Goal: Task Accomplishment & Management: Manage account settings

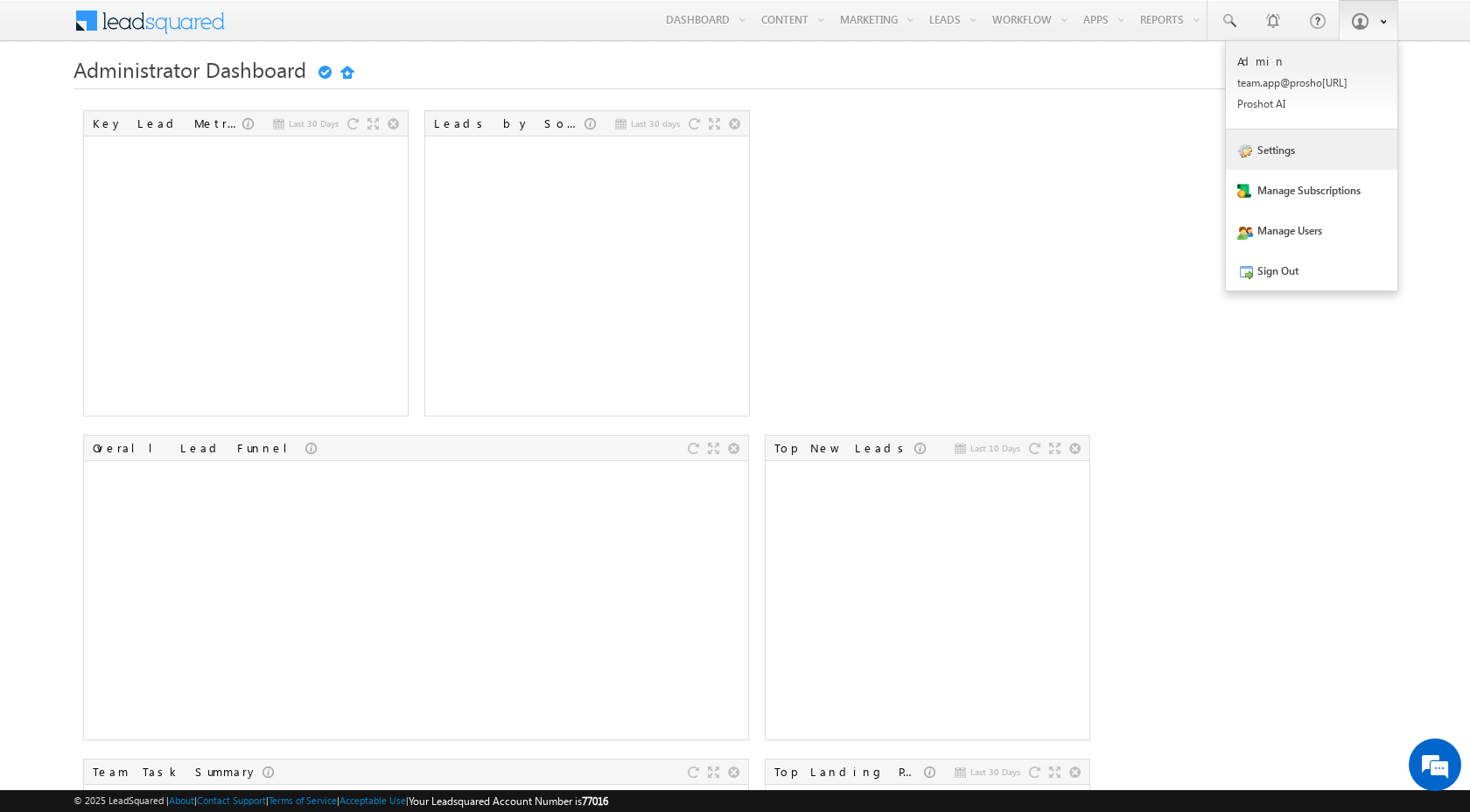
click at [1308, 151] on link "Settings" at bounding box center [1312, 149] width 171 height 40
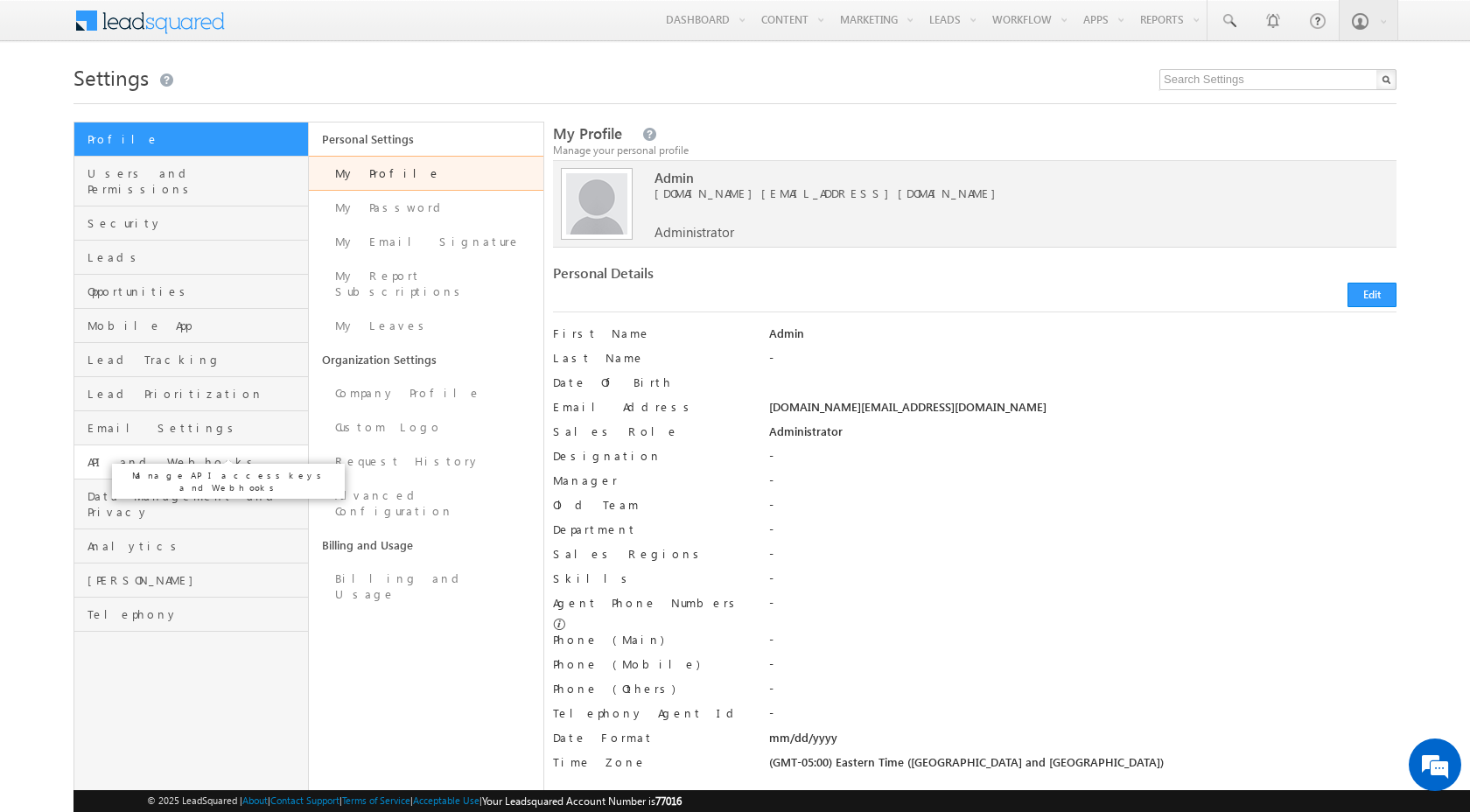
click at [160, 454] on span "API and Webhooks" at bounding box center [195, 462] width 216 height 16
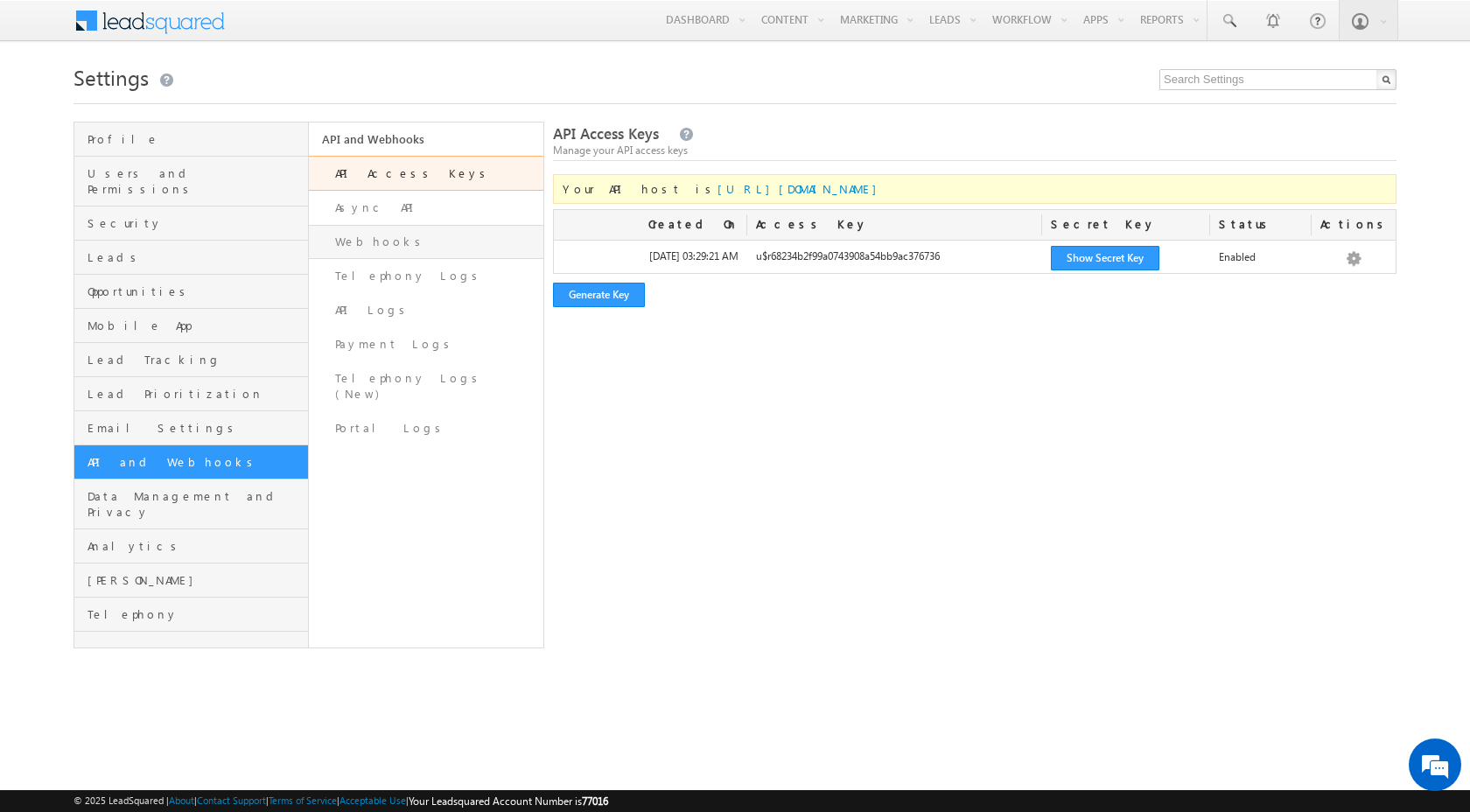
click at [361, 240] on link "Webhooks" at bounding box center [426, 242] width 234 height 34
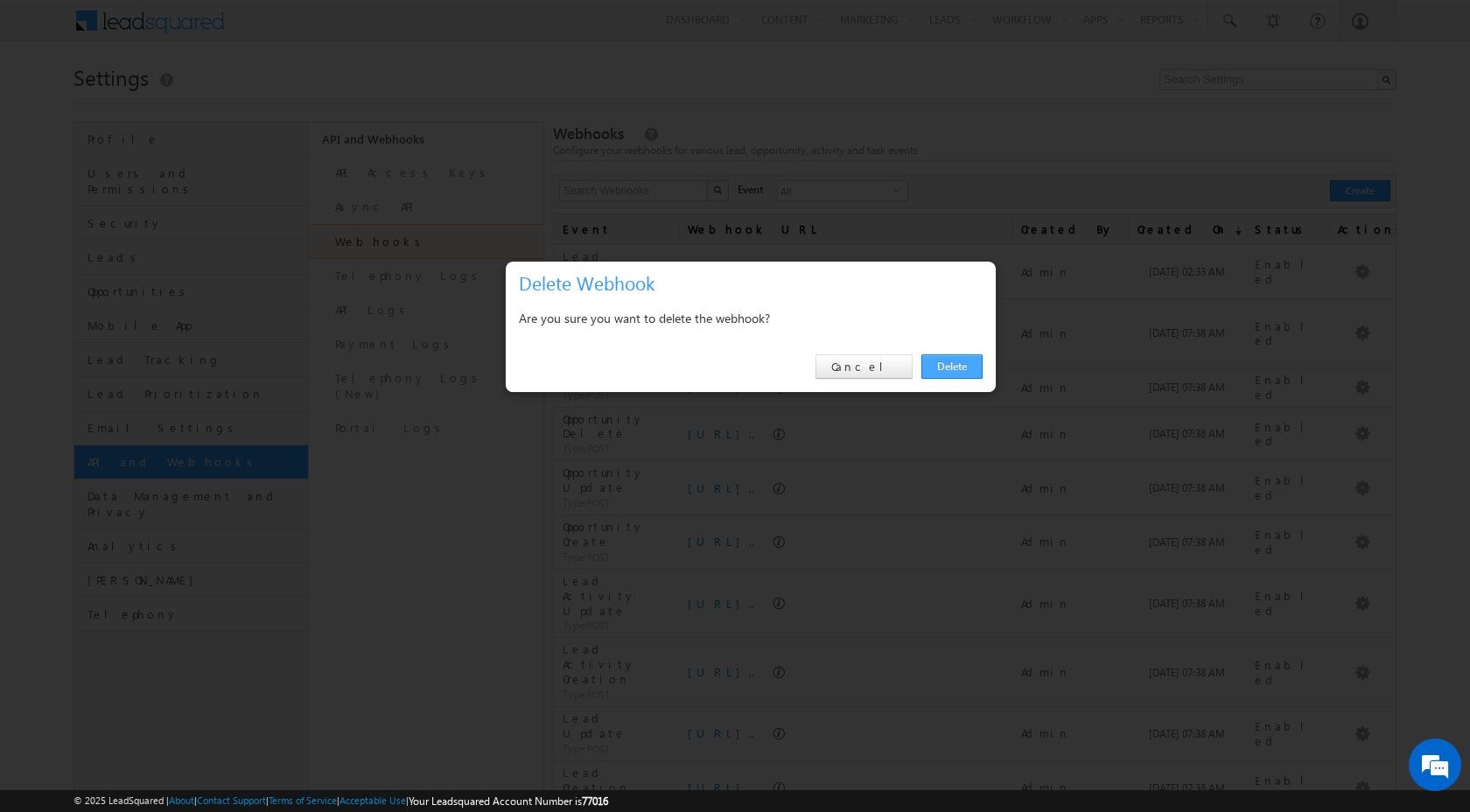
click at [929, 366] on link "Delete" at bounding box center [951, 367] width 61 height 25
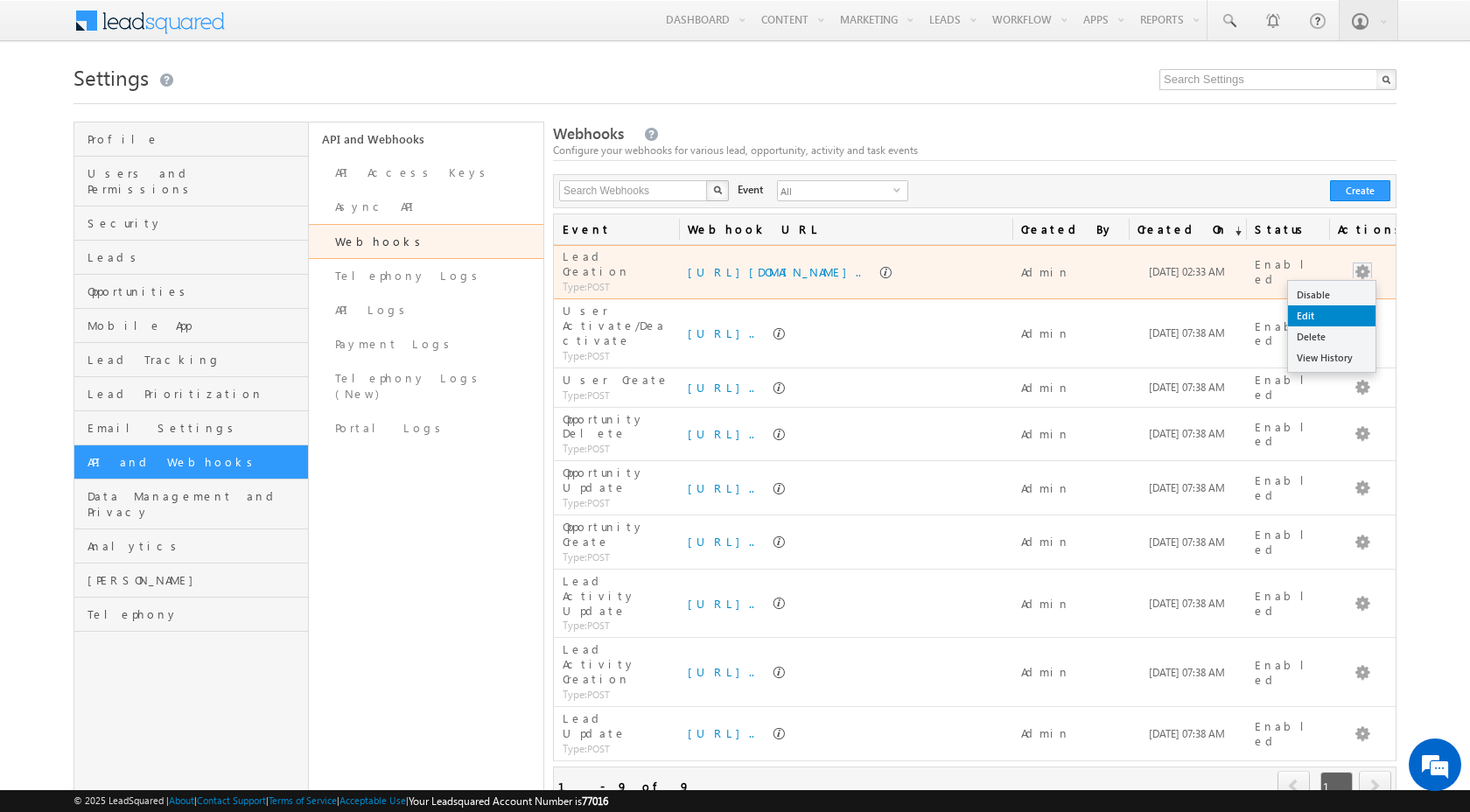
click at [1335, 313] on link "Edit" at bounding box center [1331, 315] width 88 height 21
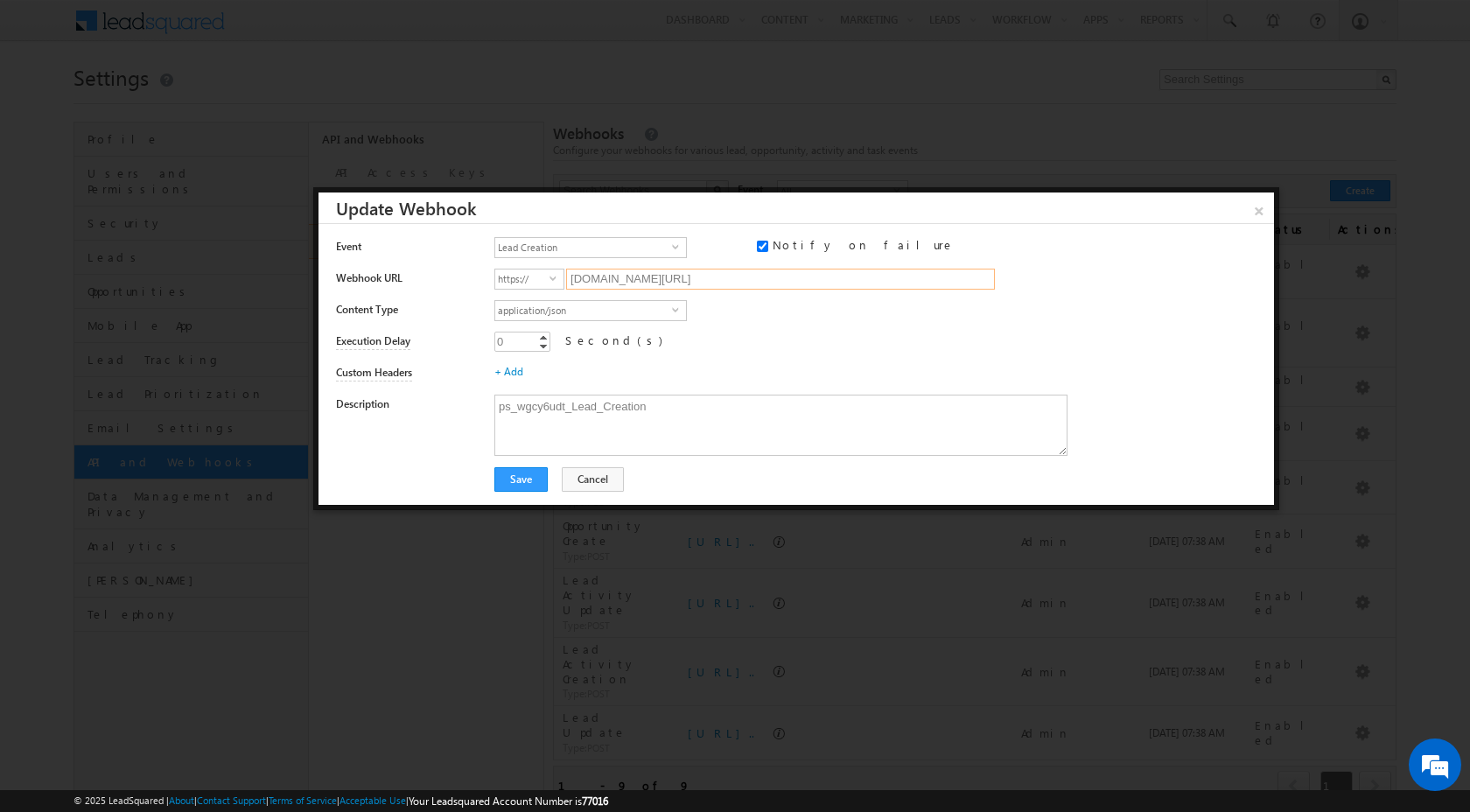
click at [728, 278] on input "07347045ce33.ngrok-free.app/crm-service/webhook/LEADSQUARED?c_id=wgcy6udt&modul…" at bounding box center [780, 279] width 429 height 21
paste input "https://152d1717af96.ngrok-free.app"
type input "152d1717af96.ngrok-free.app/crm-service/webhook/LEADSQUARED?c_id=wgcy6udt&modul…"
click at [535, 480] on button "Save" at bounding box center [521, 479] width 54 height 25
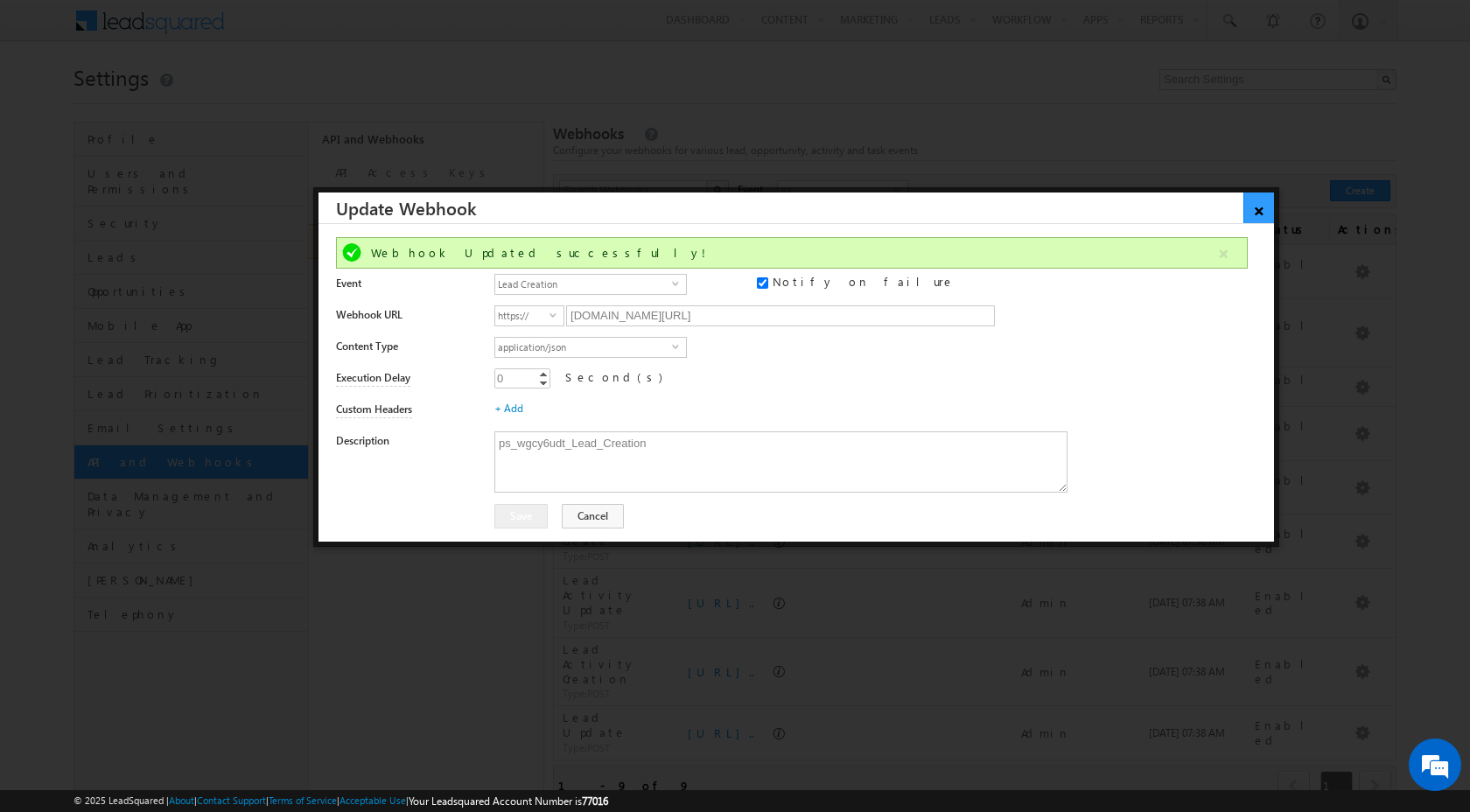
click at [1265, 202] on link "×" at bounding box center [1258, 207] width 31 height 31
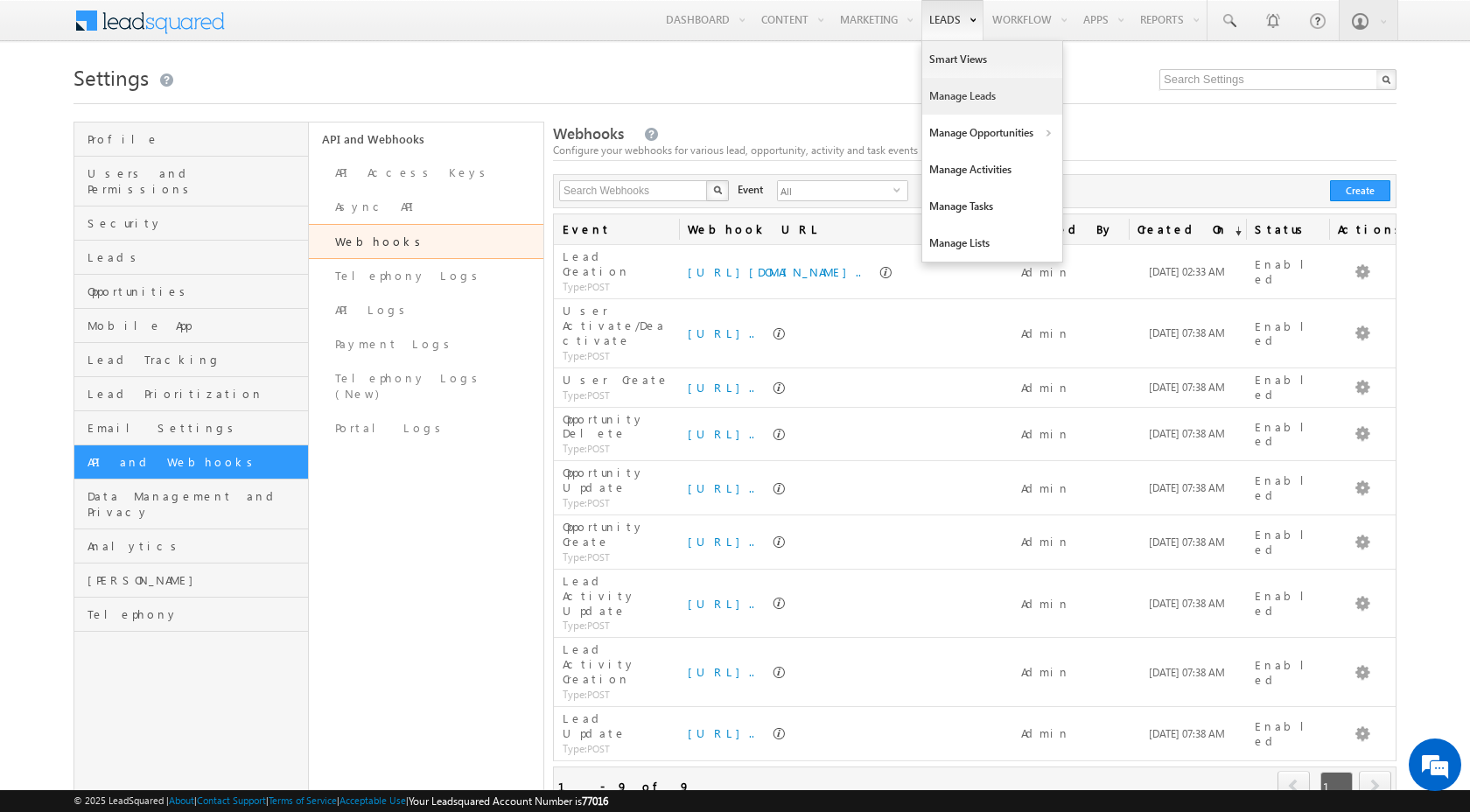
click at [949, 97] on link "Manage Leads" at bounding box center [992, 96] width 140 height 37
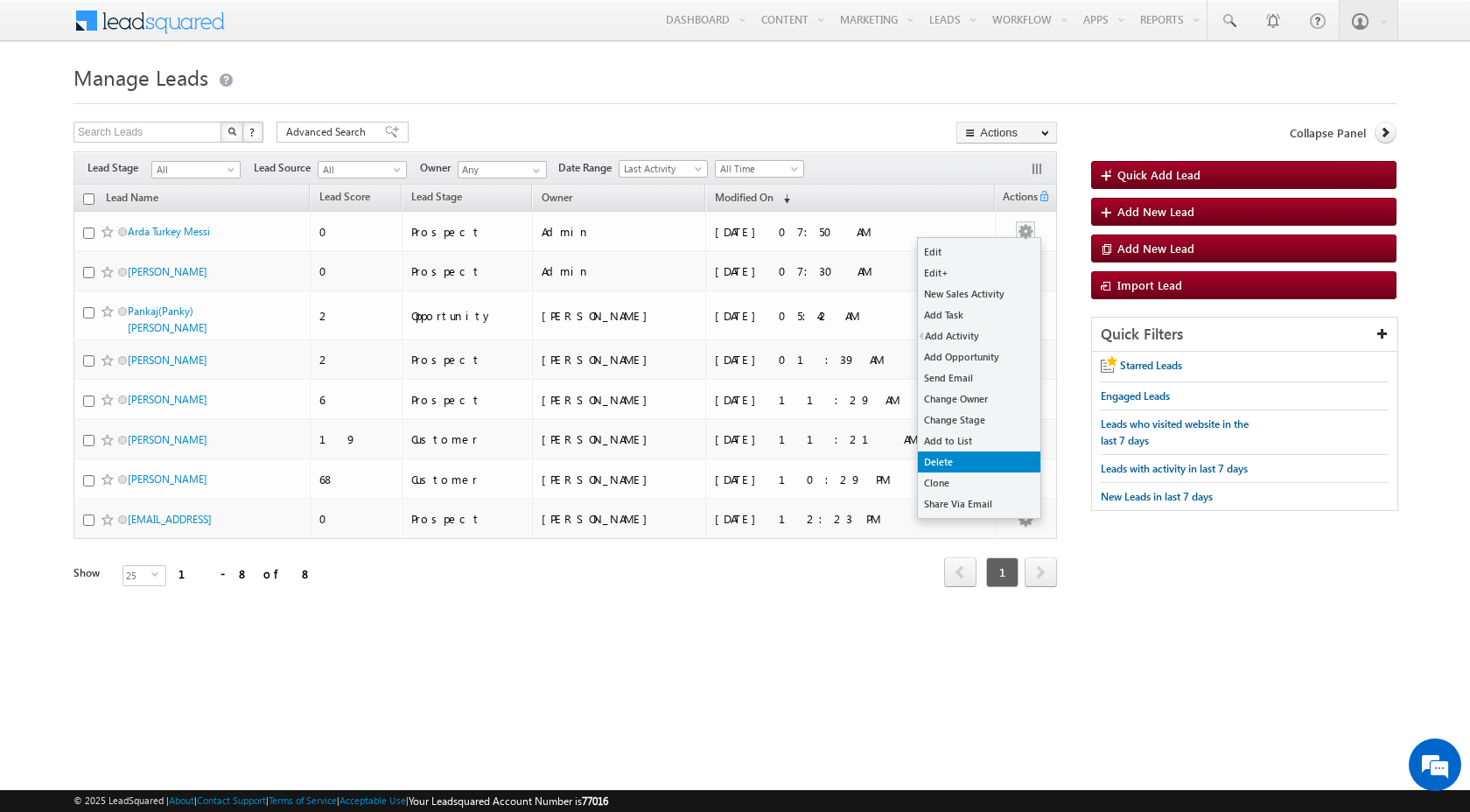
click at [972, 465] on link "Delete" at bounding box center [979, 461] width 123 height 21
checkbox input "true"
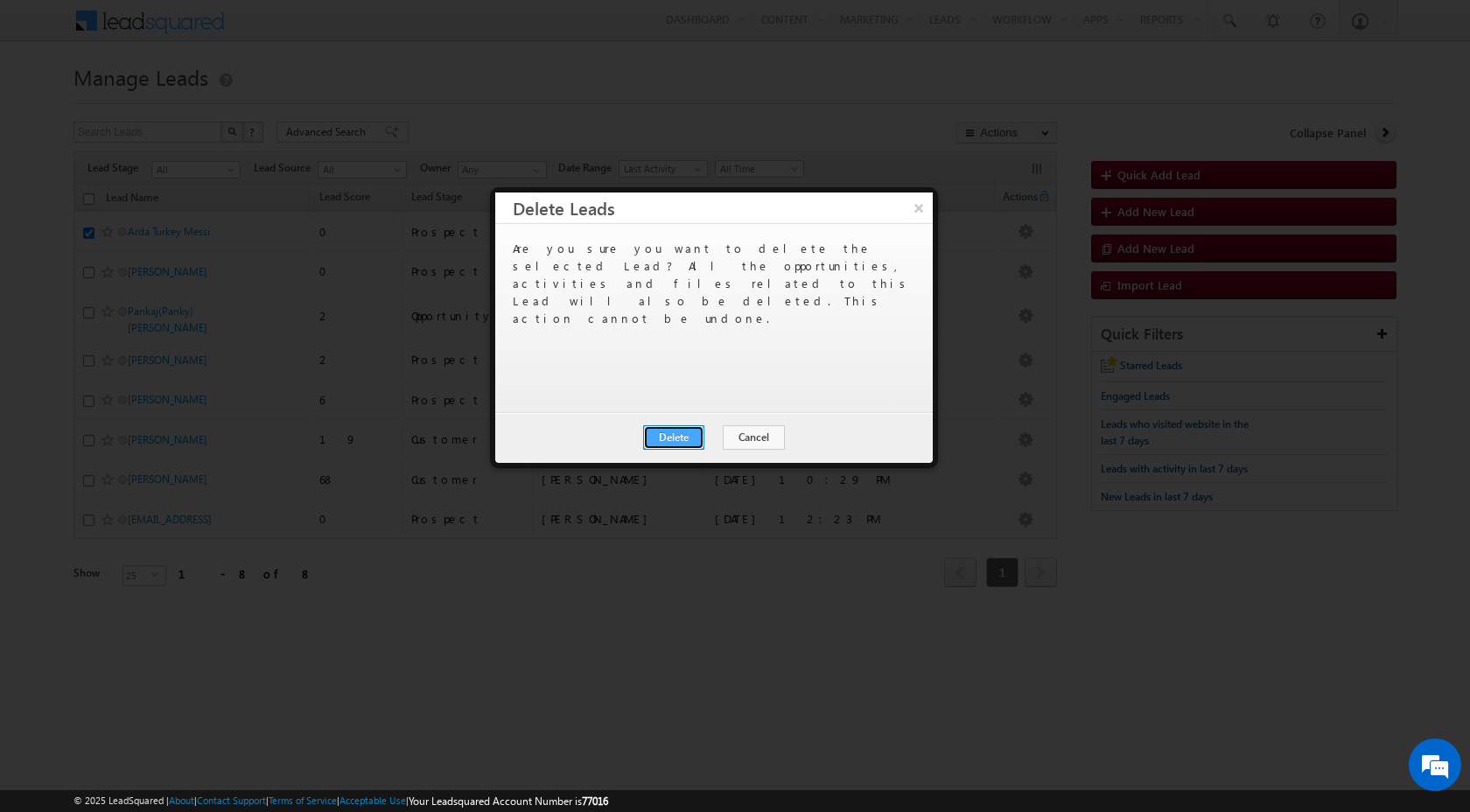
click at [692, 430] on button "Delete" at bounding box center [673, 437] width 61 height 25
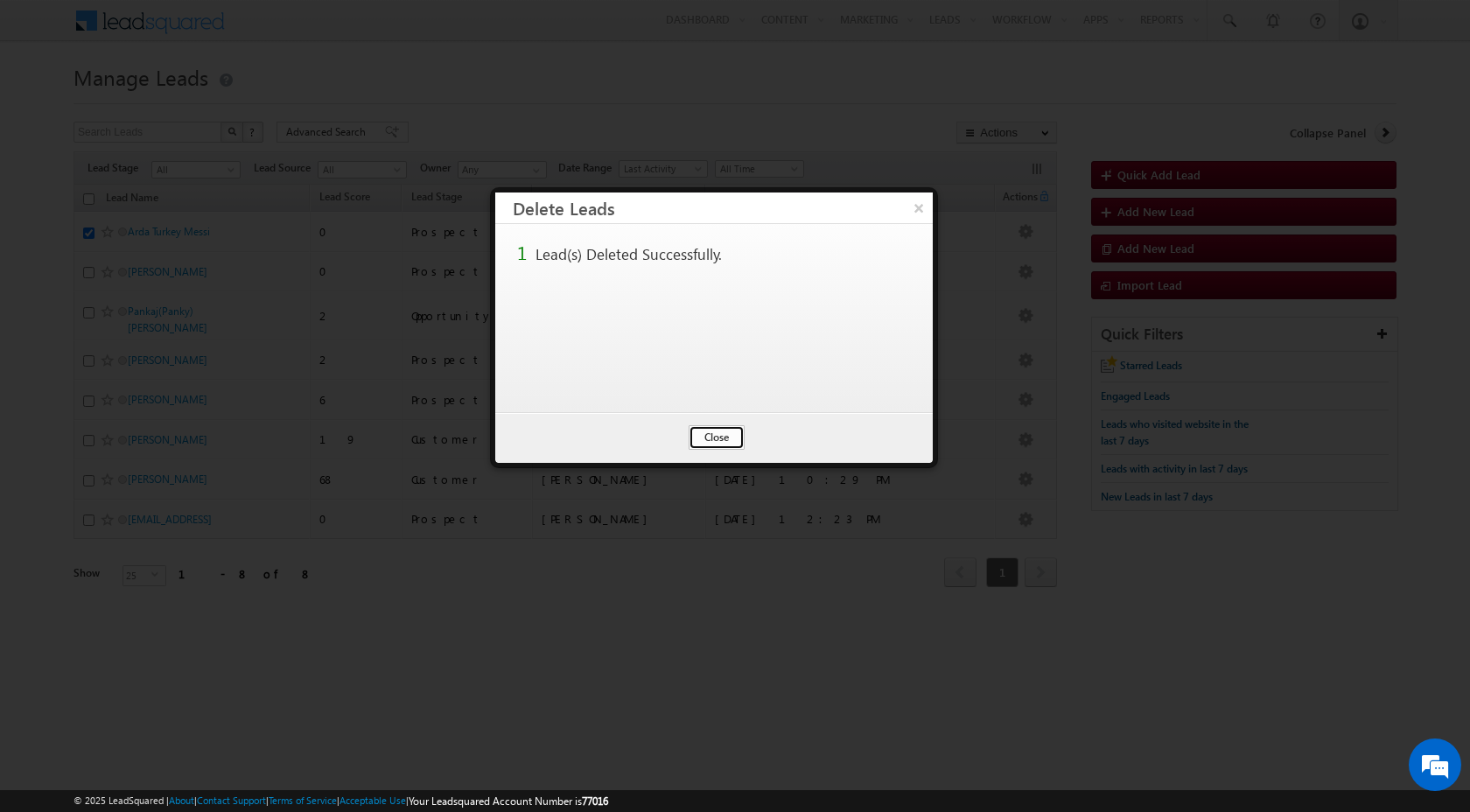
click at [728, 445] on button "Close" at bounding box center [717, 437] width 56 height 25
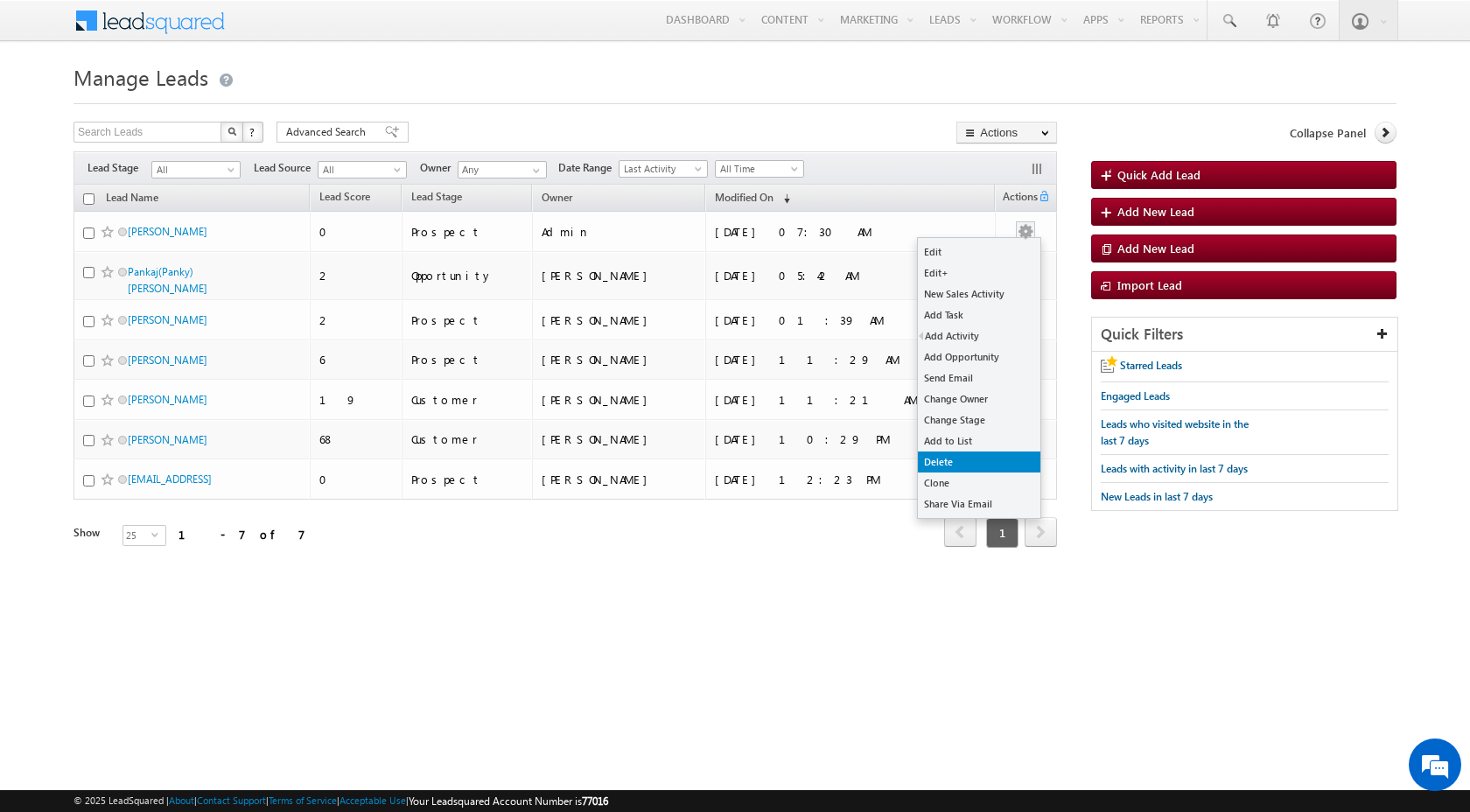
click at [942, 466] on link "Delete" at bounding box center [979, 461] width 123 height 21
checkbox input "true"
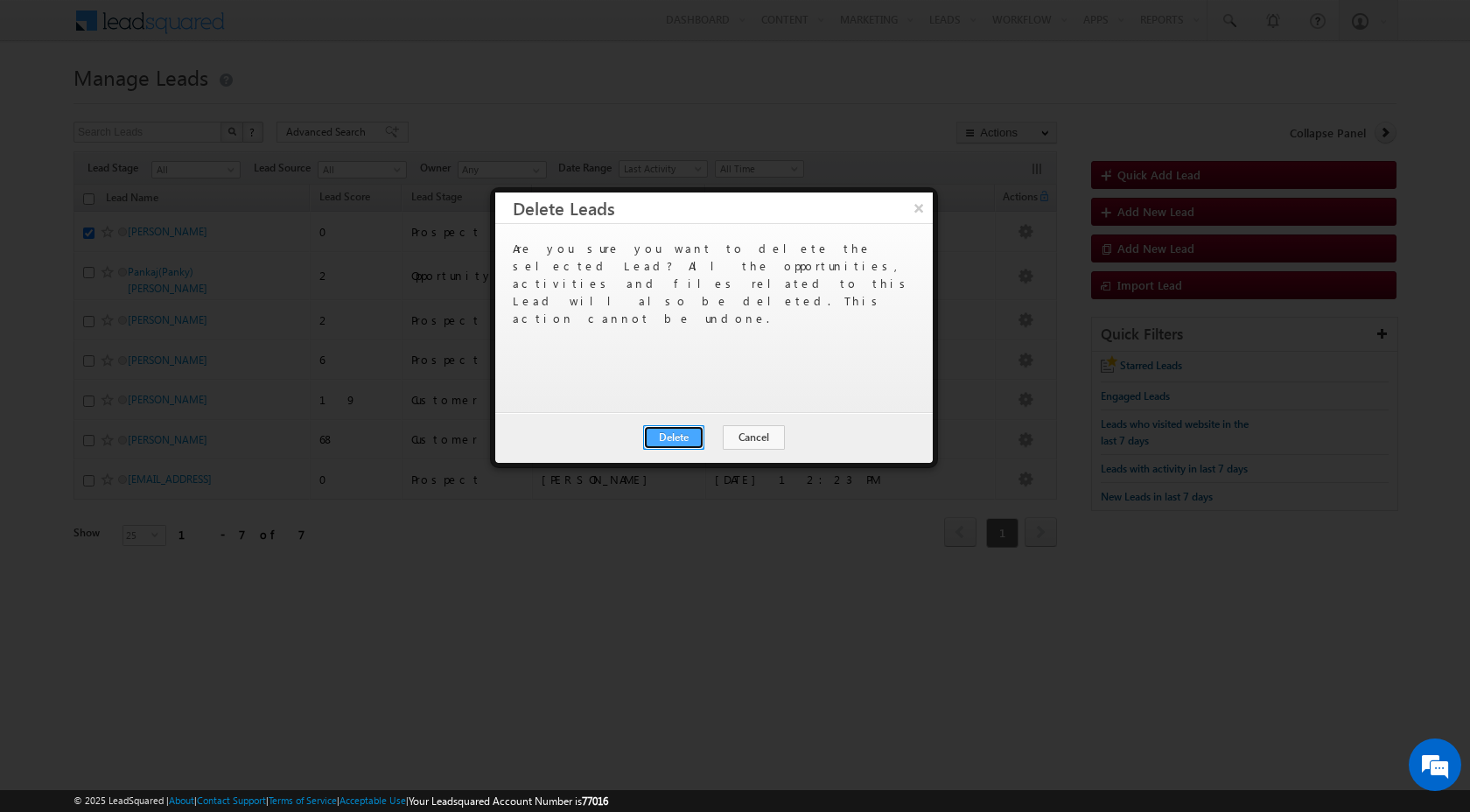
click at [692, 433] on button "Delete" at bounding box center [673, 437] width 61 height 25
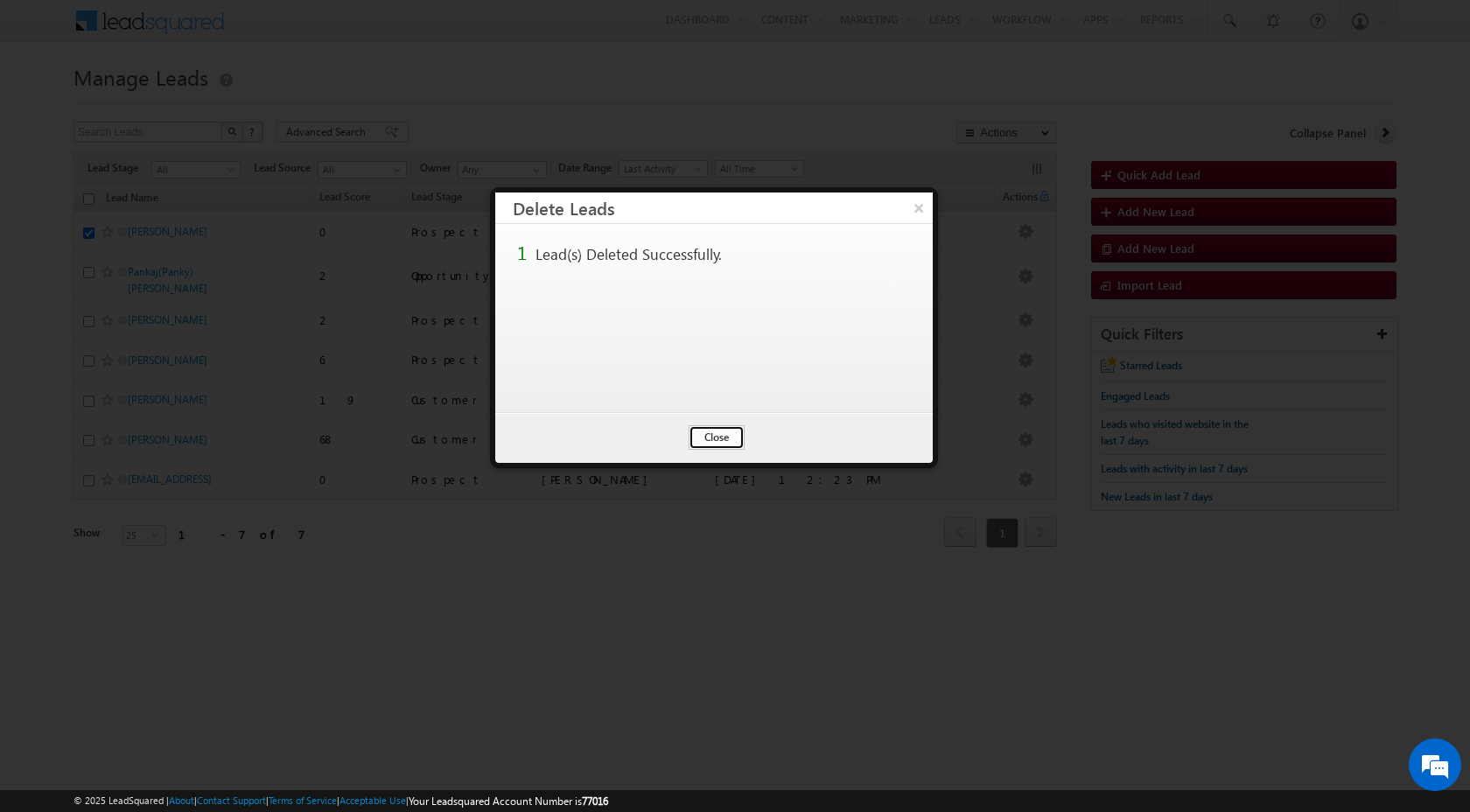
click at [714, 437] on button "Close" at bounding box center [717, 437] width 56 height 25
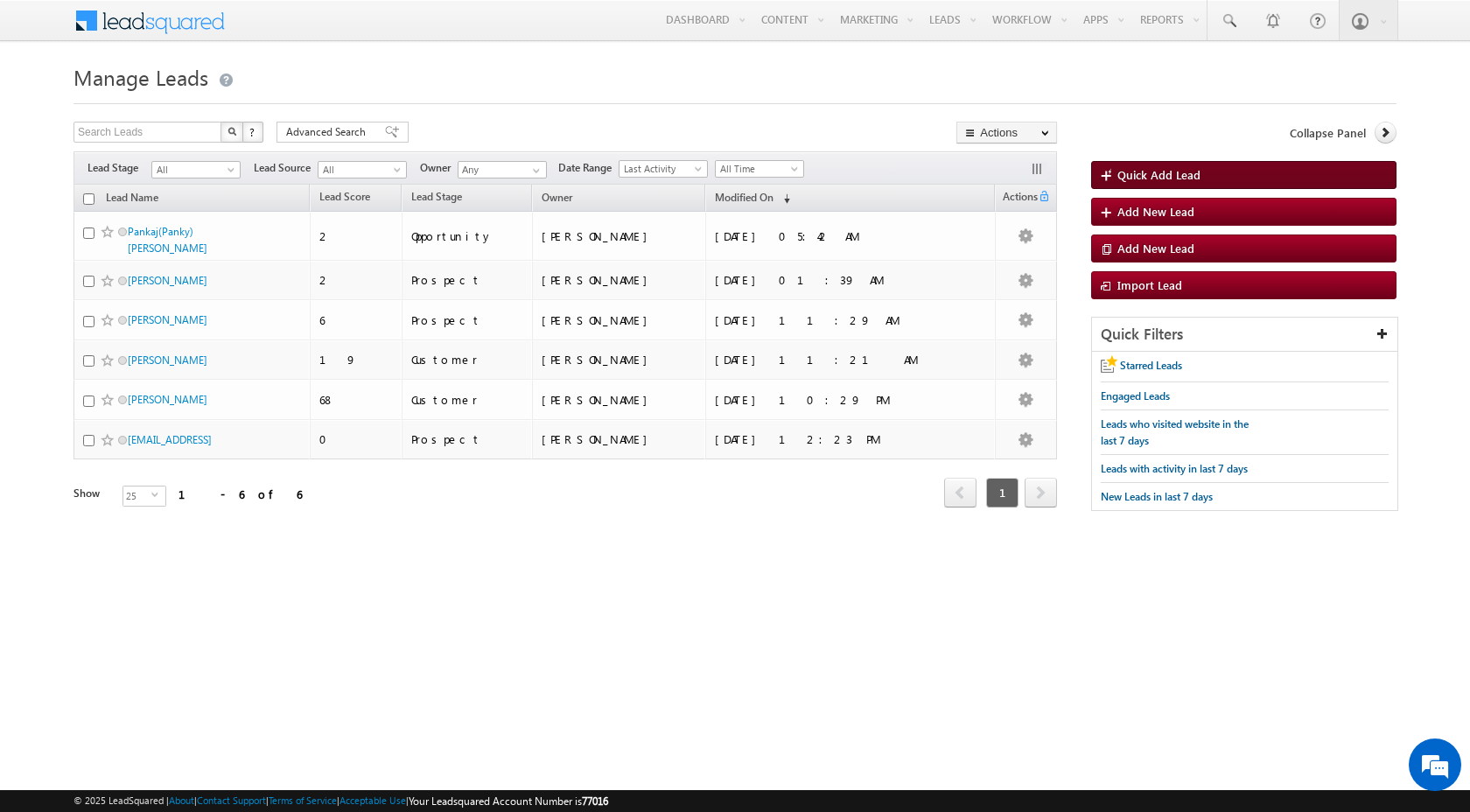
click at [1173, 181] on span "Quick Add Lead" at bounding box center [1158, 174] width 83 height 15
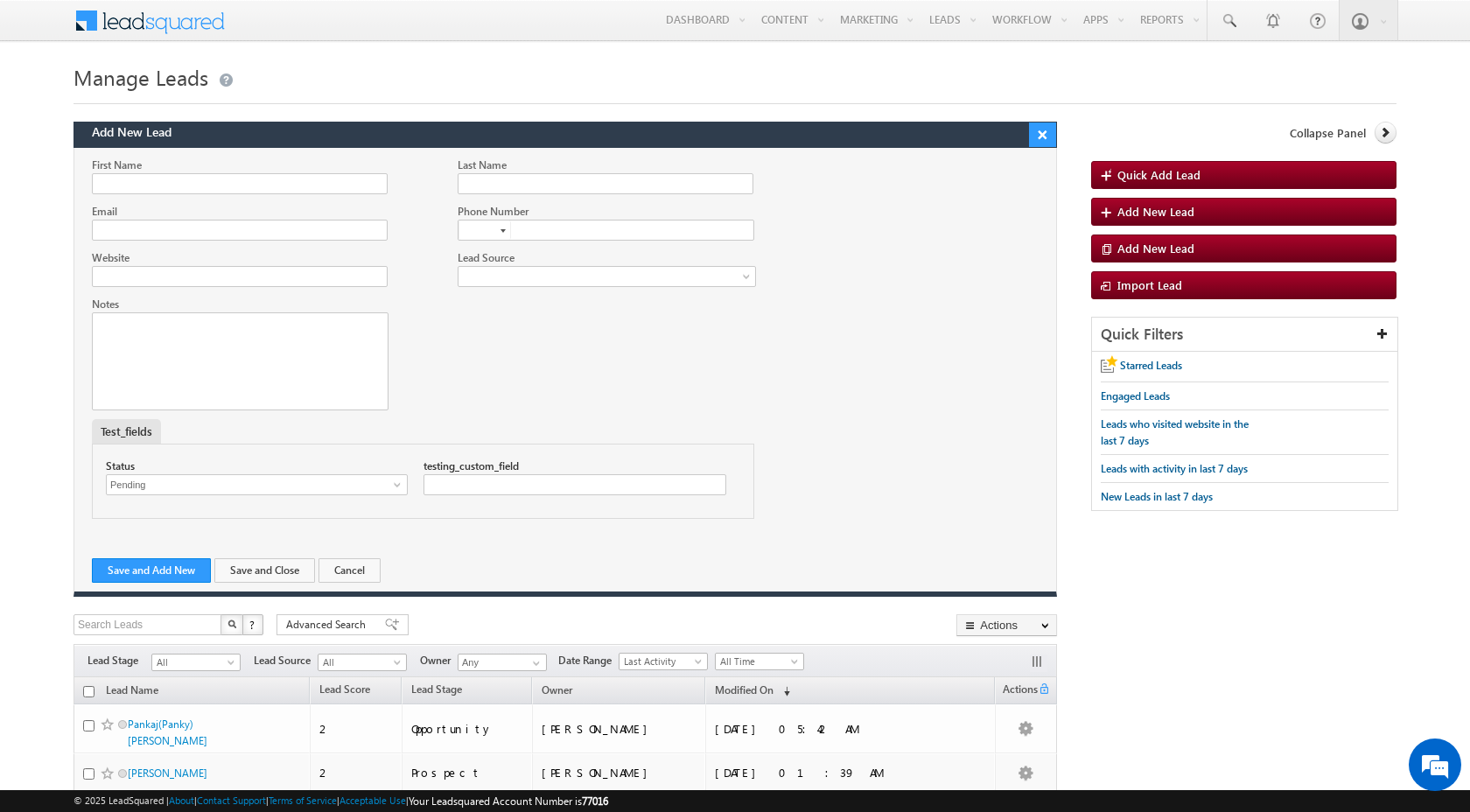
click at [1039, 133] on button "×" at bounding box center [1042, 135] width 28 height 25
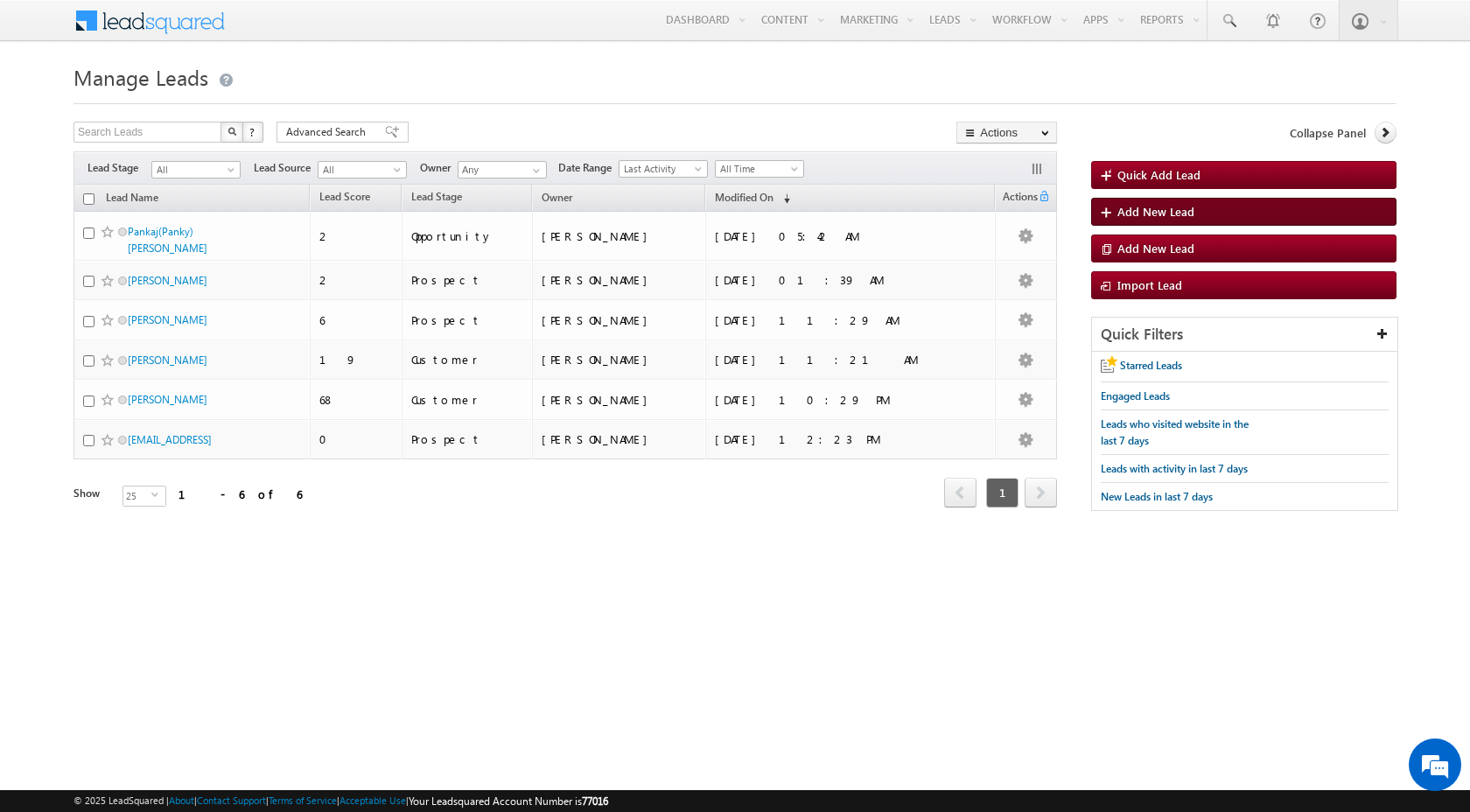
click at [1139, 206] on span "Add New Lead" at bounding box center [1155, 211] width 77 height 15
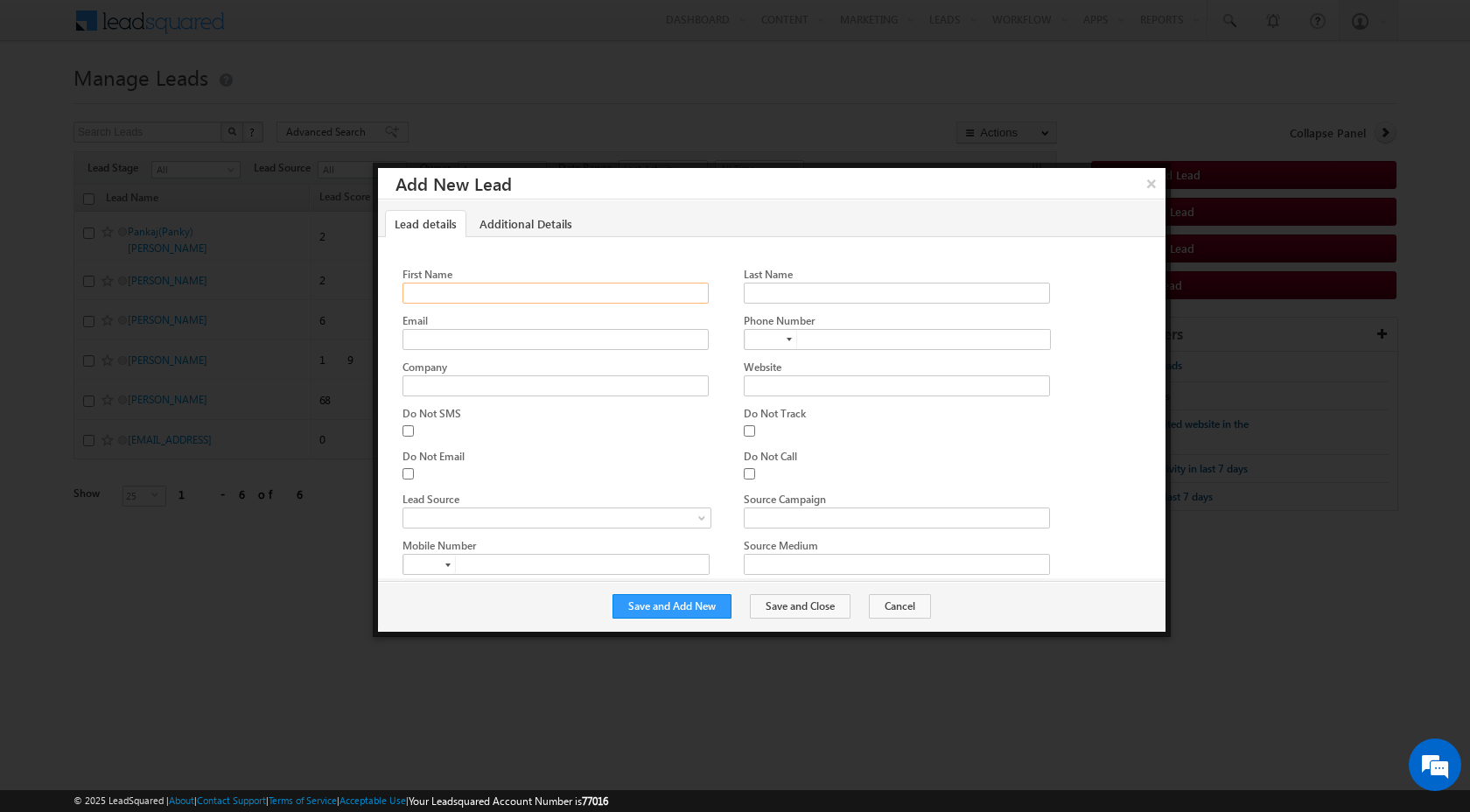
click at [644, 297] on input "First Name" at bounding box center [555, 293] width 306 height 21
type input "Arda"
click at [793, 285] on input "Last Name" at bounding box center [896, 293] width 306 height 21
type input "Ozil"
click at [676, 347] on input "Email" at bounding box center [555, 339] width 306 height 21
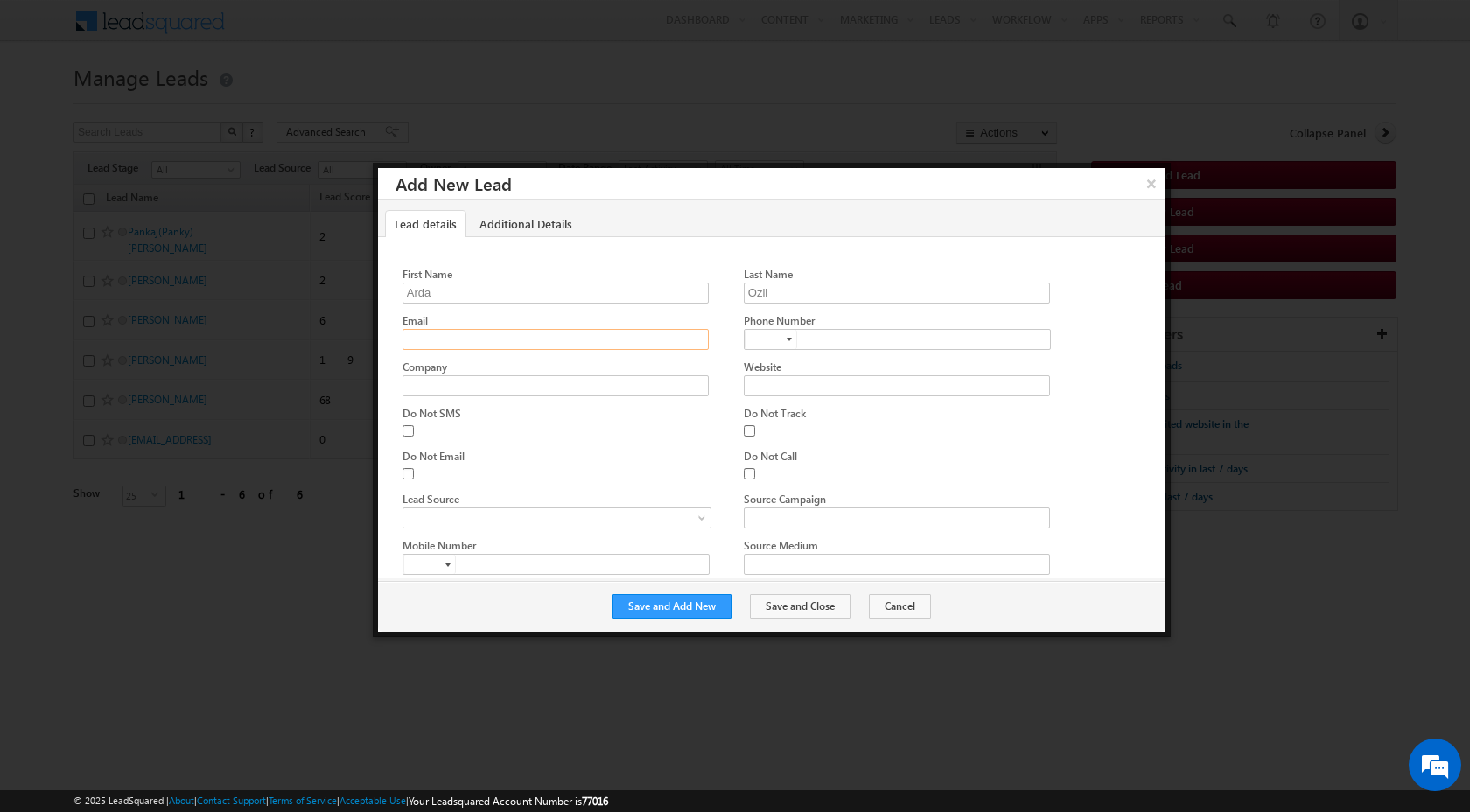
type input "arjun@proshort.ai"
click at [689, 604] on button "Save and Add New" at bounding box center [672, 606] width 119 height 25
click at [1148, 188] on button "×" at bounding box center [1150, 183] width 29 height 31
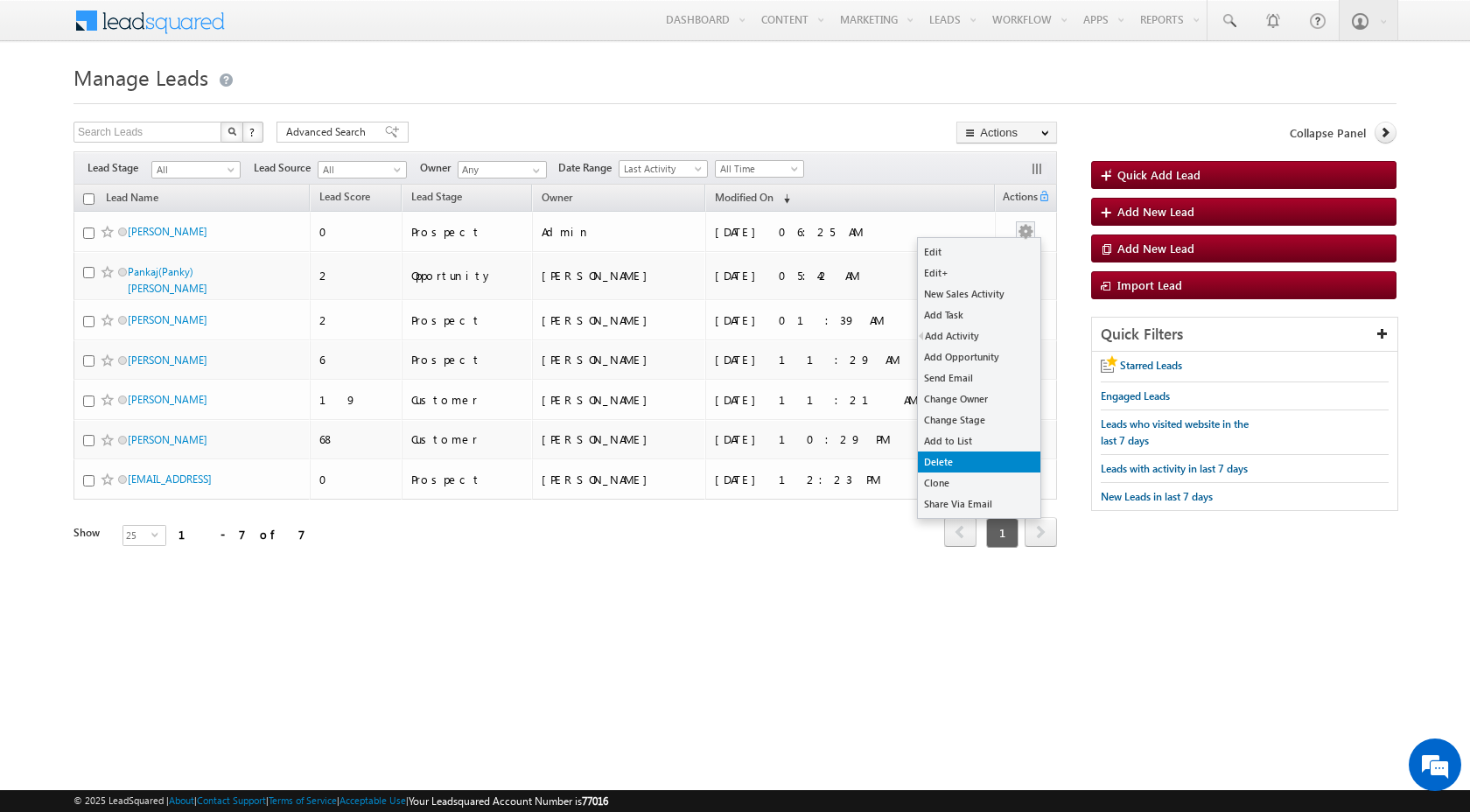
click at [966, 466] on link "Delete" at bounding box center [979, 461] width 123 height 21
checkbox input "true"
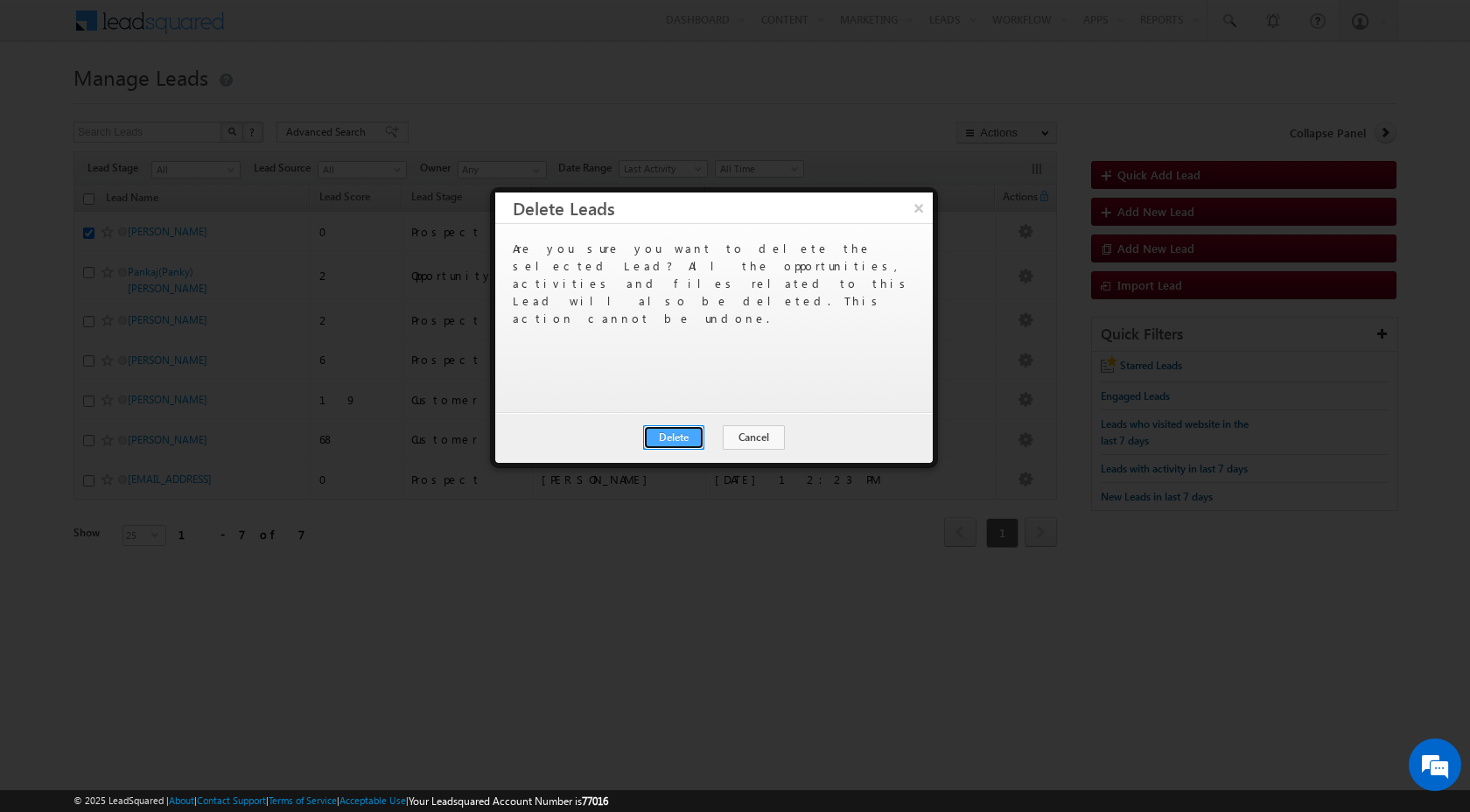
click at [686, 436] on button "Delete" at bounding box center [673, 437] width 61 height 25
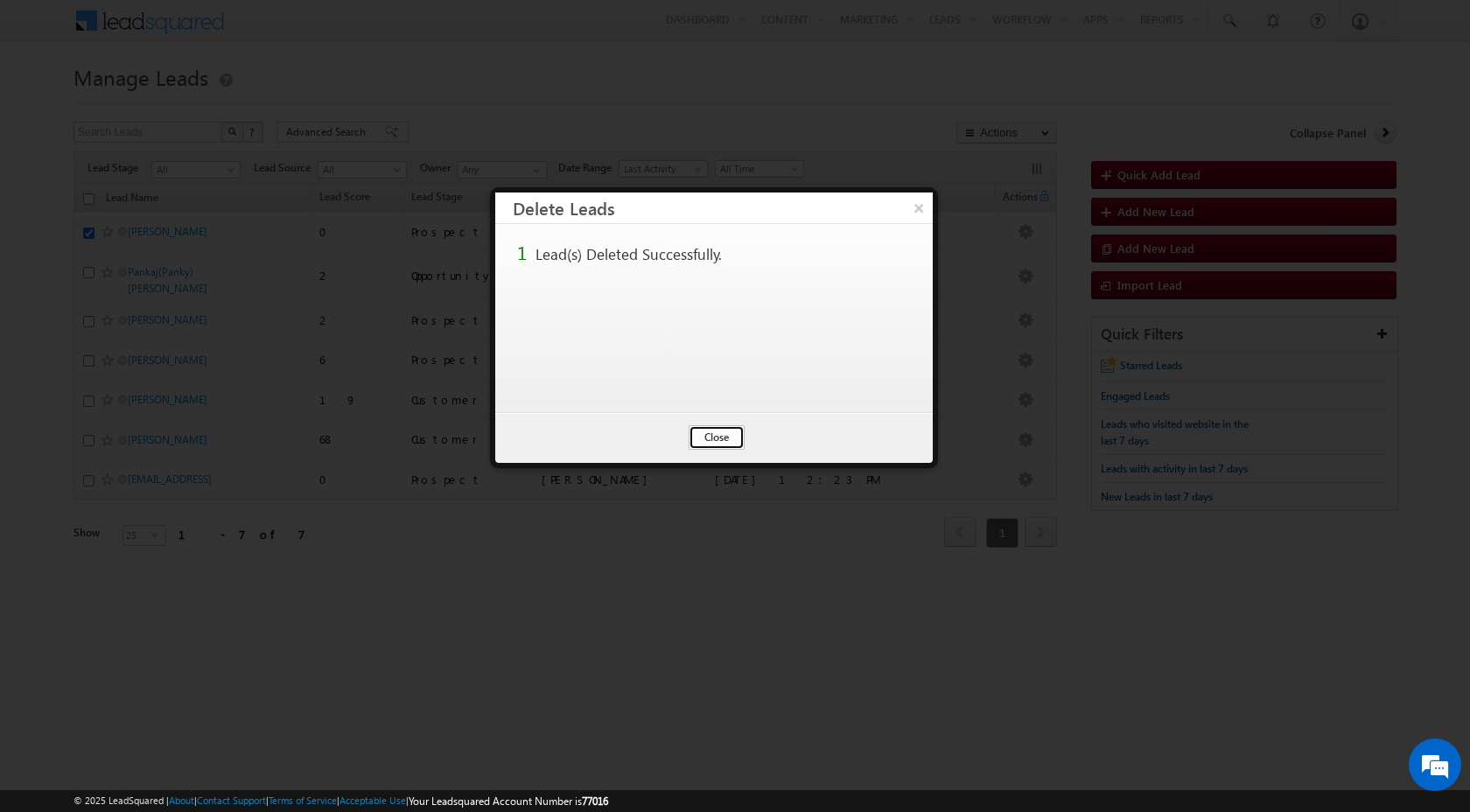
click at [716, 440] on button "Close" at bounding box center [717, 437] width 56 height 25
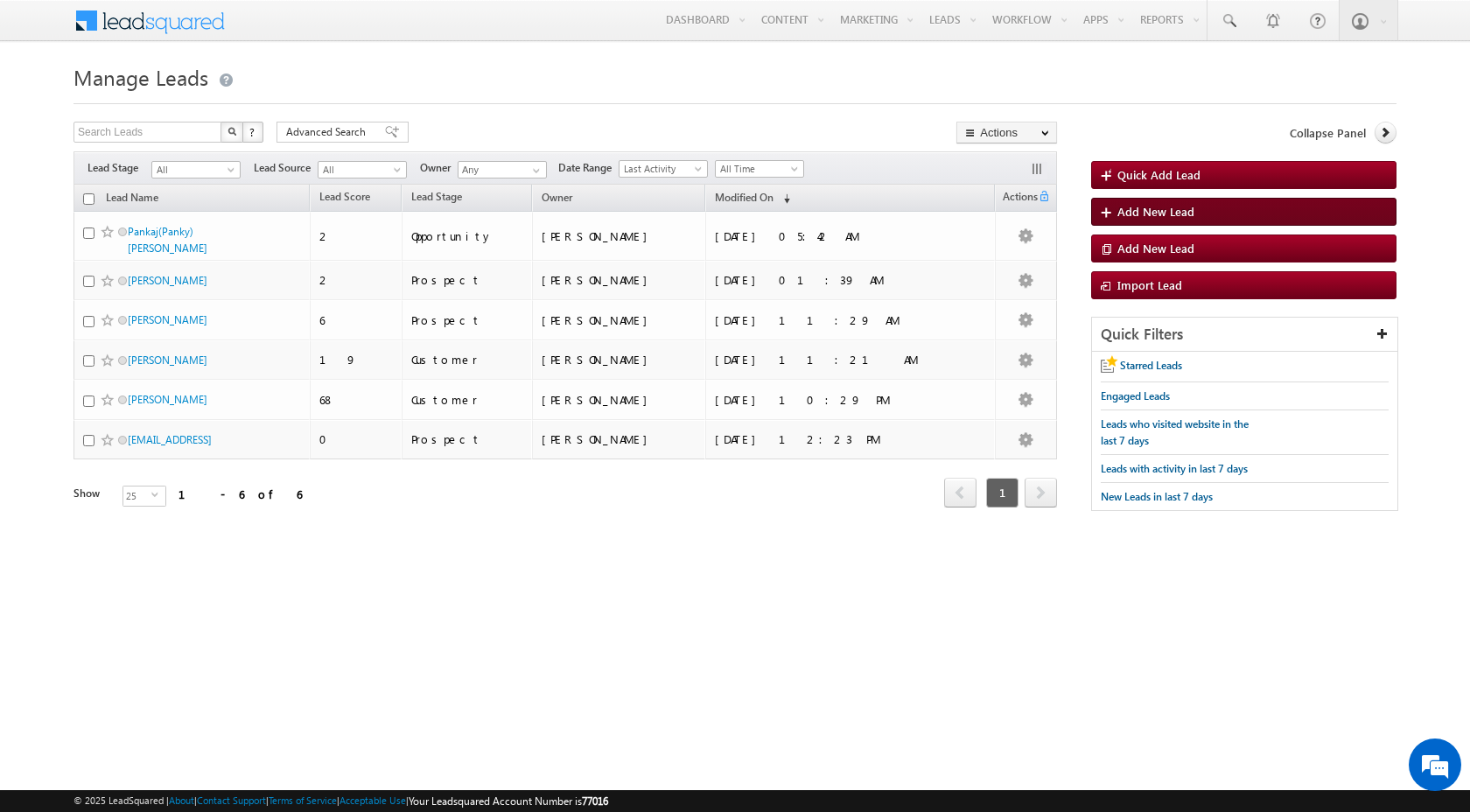
click at [1144, 209] on span "Add New Lead" at bounding box center [1155, 211] width 77 height 15
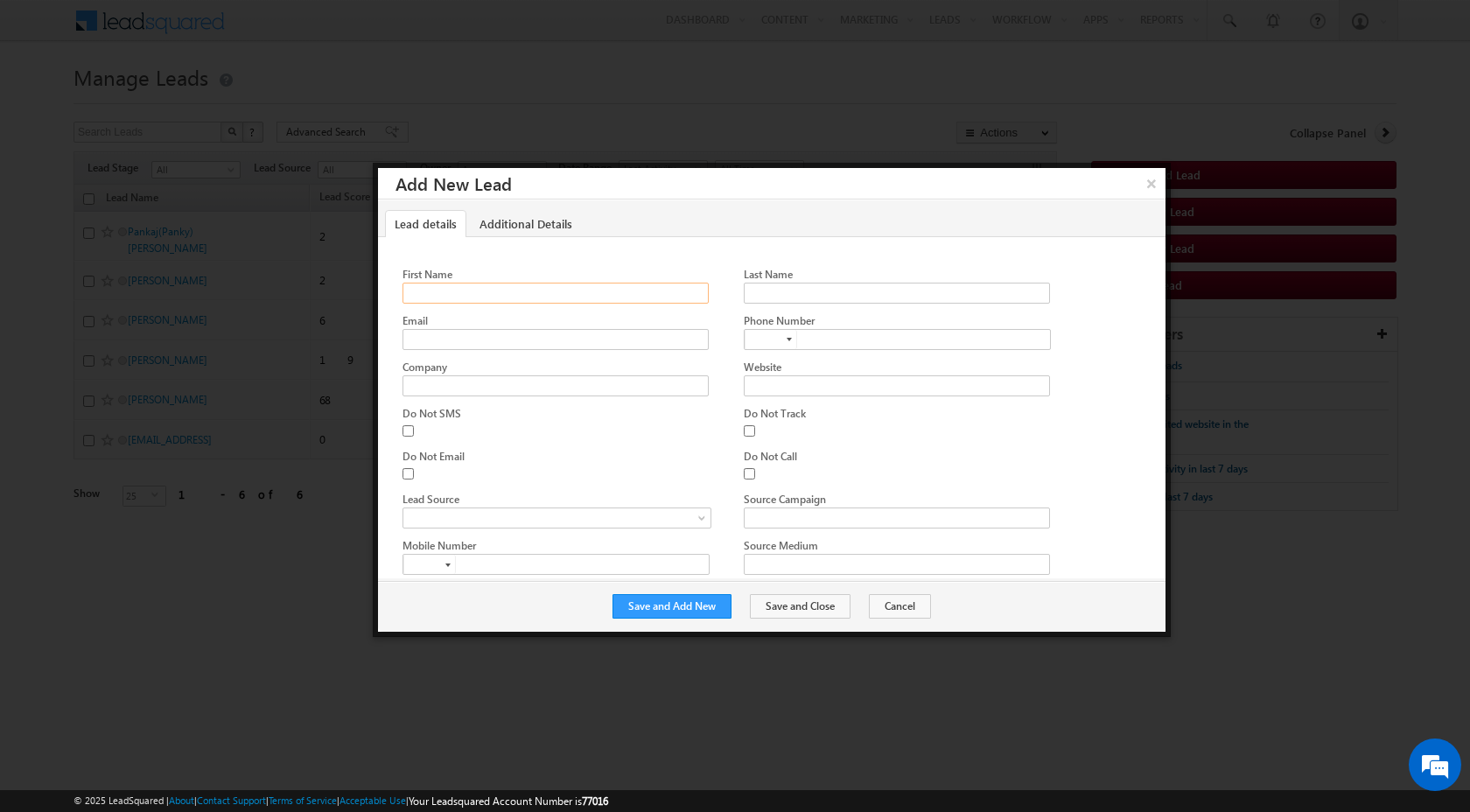
click at [564, 285] on input "First Name" at bounding box center [555, 293] width 306 height 21
type input "Arda Arda"
click at [770, 293] on input "Last Name" at bounding box center [896, 293] width 306 height 21
type input "Ozil Ozil"
click at [588, 338] on input "Email" at bounding box center [555, 339] width 306 height 21
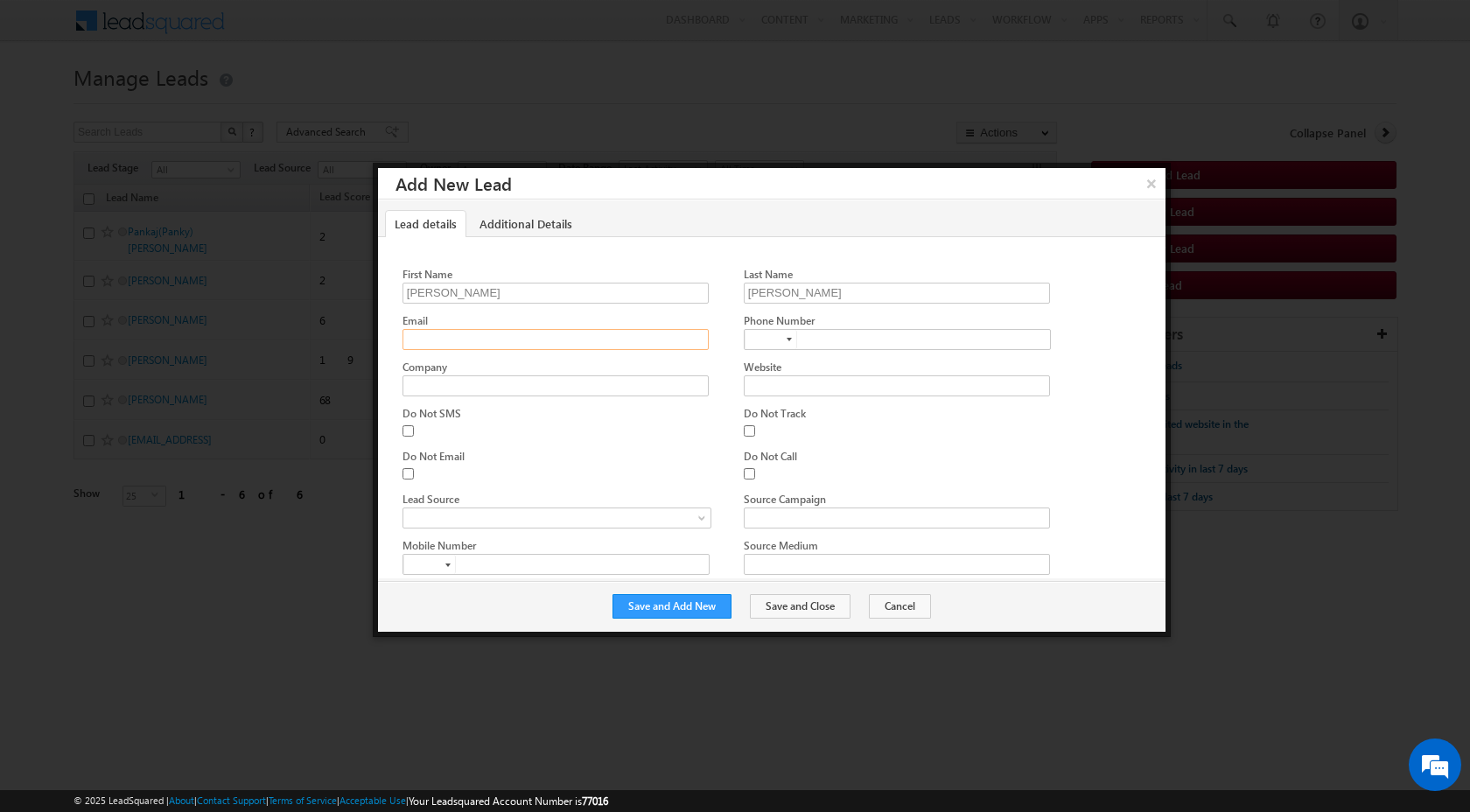
type input "arjun@proshort.ai"
click at [700, 609] on button "Save and Add New" at bounding box center [672, 606] width 119 height 25
click at [1151, 182] on button "×" at bounding box center [1150, 183] width 29 height 31
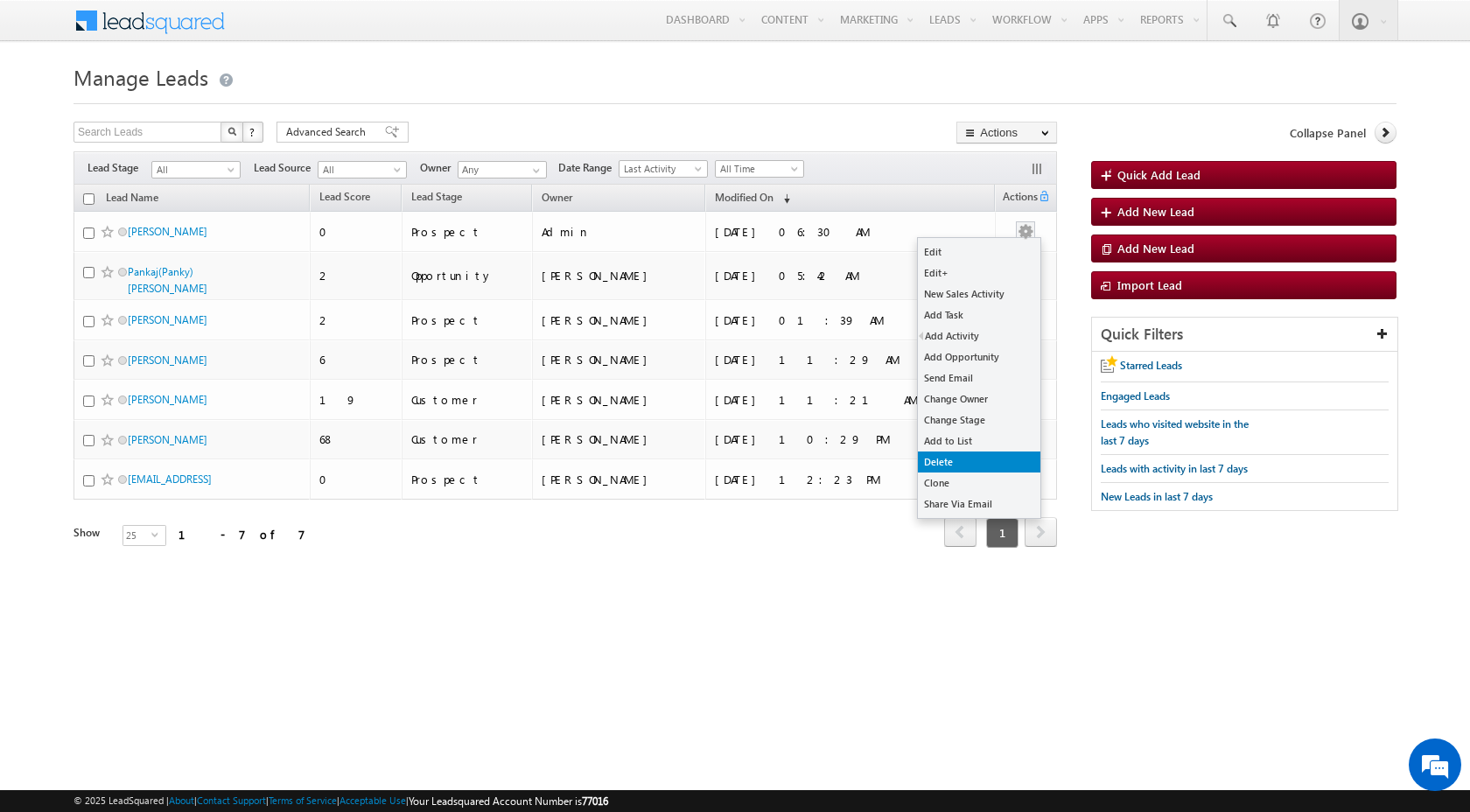
click at [978, 455] on link "Delete" at bounding box center [979, 461] width 123 height 21
checkbox input "true"
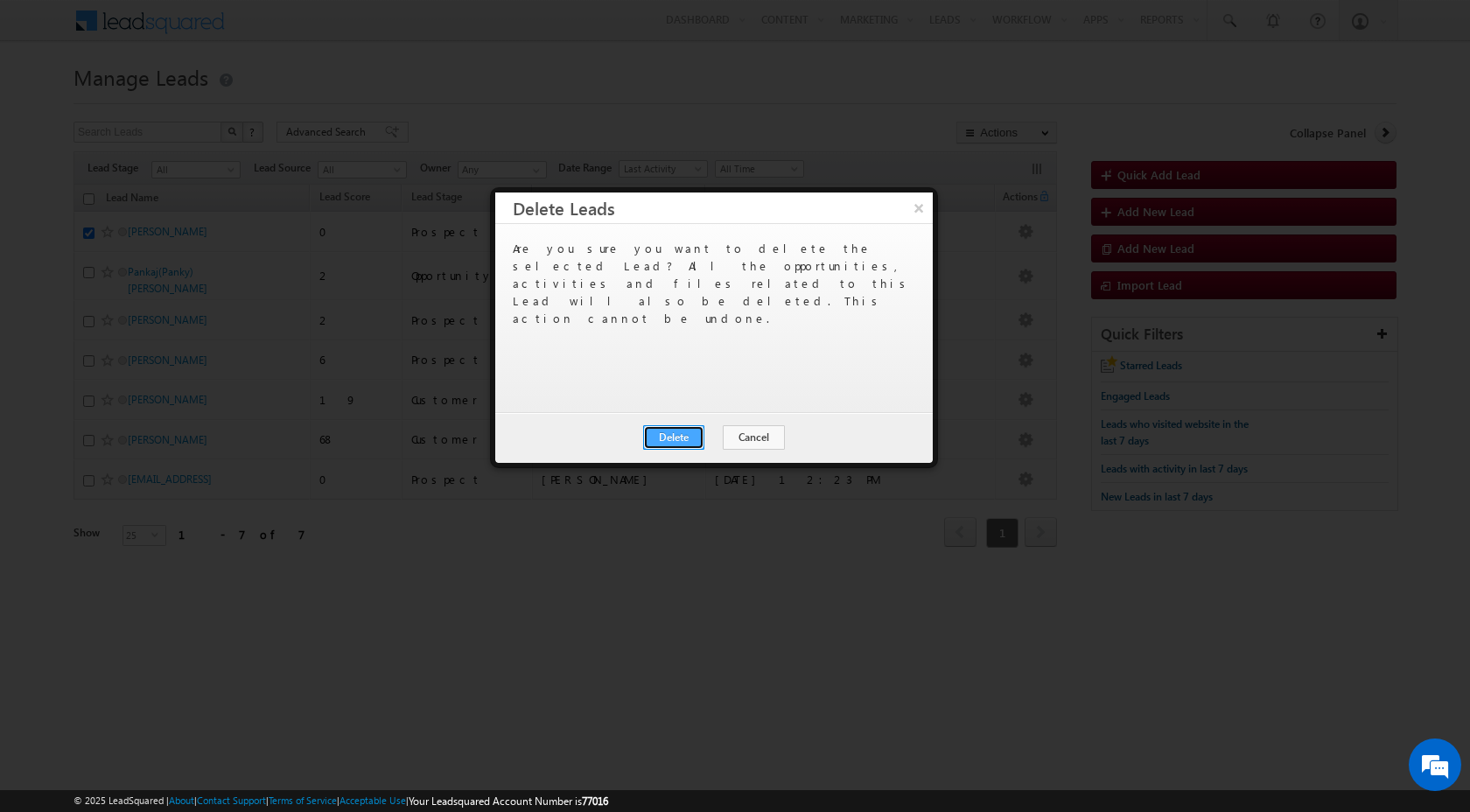
click at [664, 431] on button "Delete" at bounding box center [673, 437] width 61 height 25
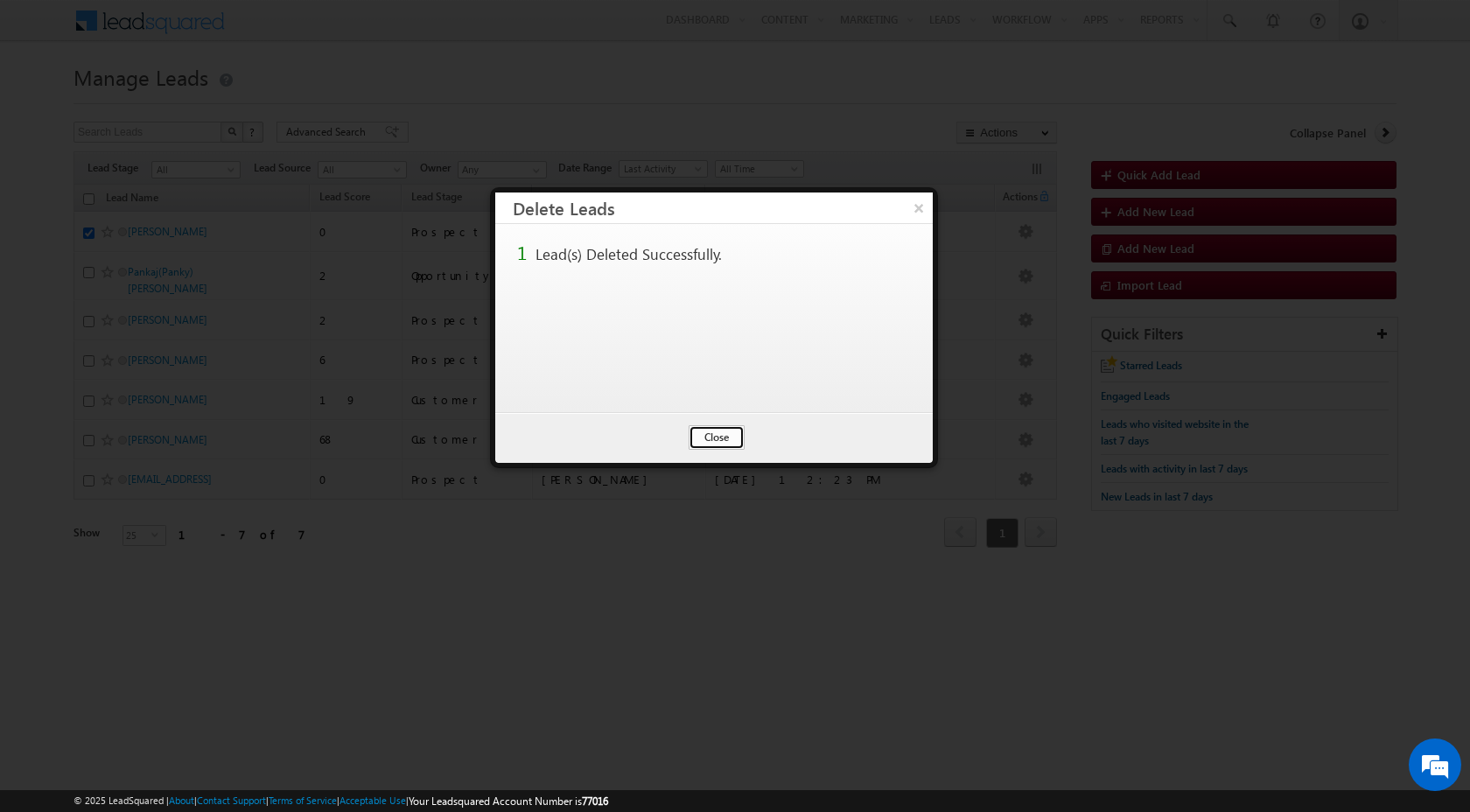
click at [709, 441] on button "Close" at bounding box center [717, 437] width 56 height 25
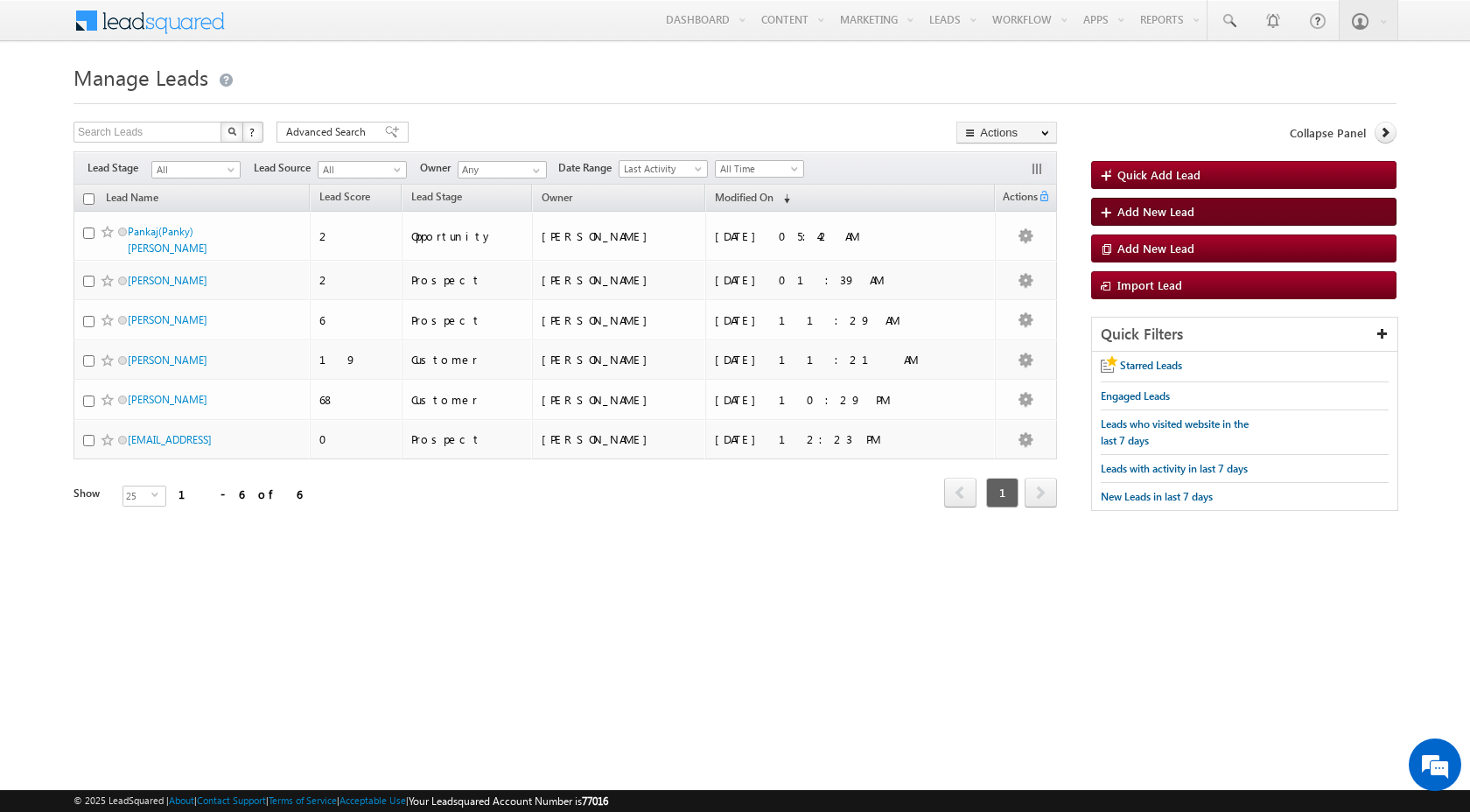
click at [1135, 221] on link "Add New Lead" at bounding box center [1244, 211] width 305 height 28
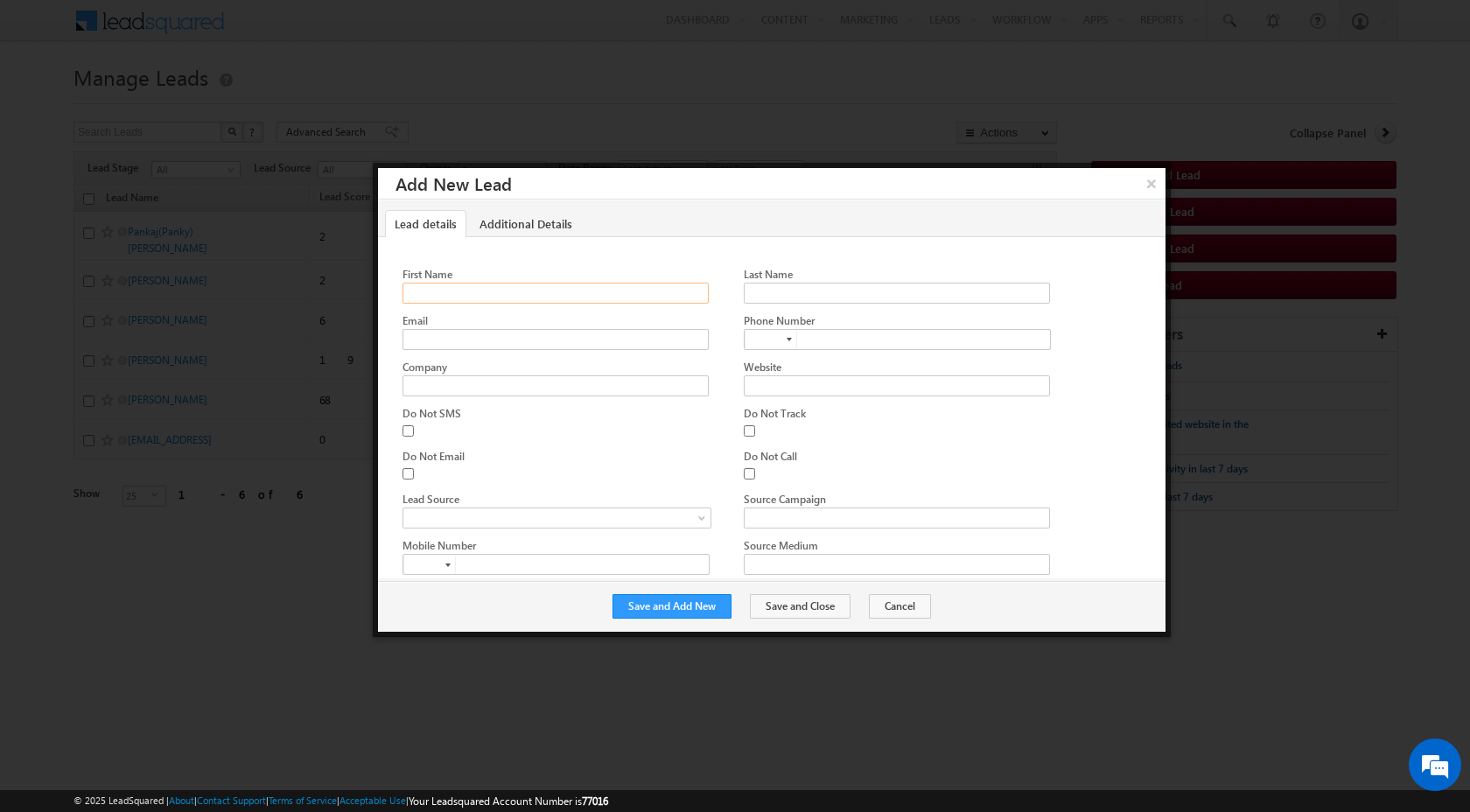
click at [557, 291] on input "First Name" at bounding box center [555, 293] width 306 height 21
type input "Arda"
click at [862, 289] on input "Last Name" at bounding box center [896, 293] width 306 height 21
type input "1"
click at [650, 341] on input "Email" at bounding box center [555, 339] width 306 height 21
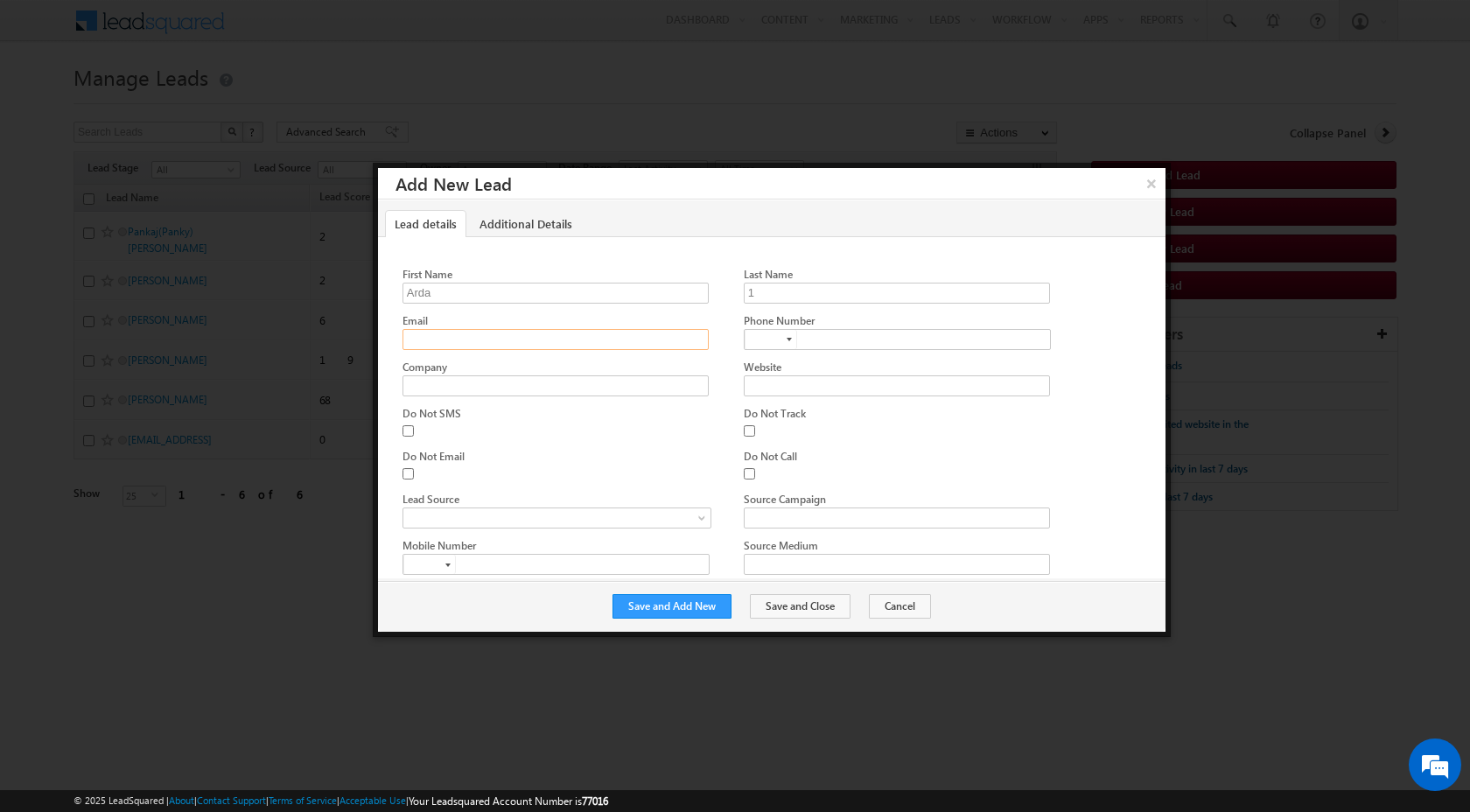
type input "arjun@proshort.ai"
click at [710, 609] on button "Save and Add New" at bounding box center [672, 606] width 119 height 25
click at [1145, 181] on button "×" at bounding box center [1150, 183] width 29 height 31
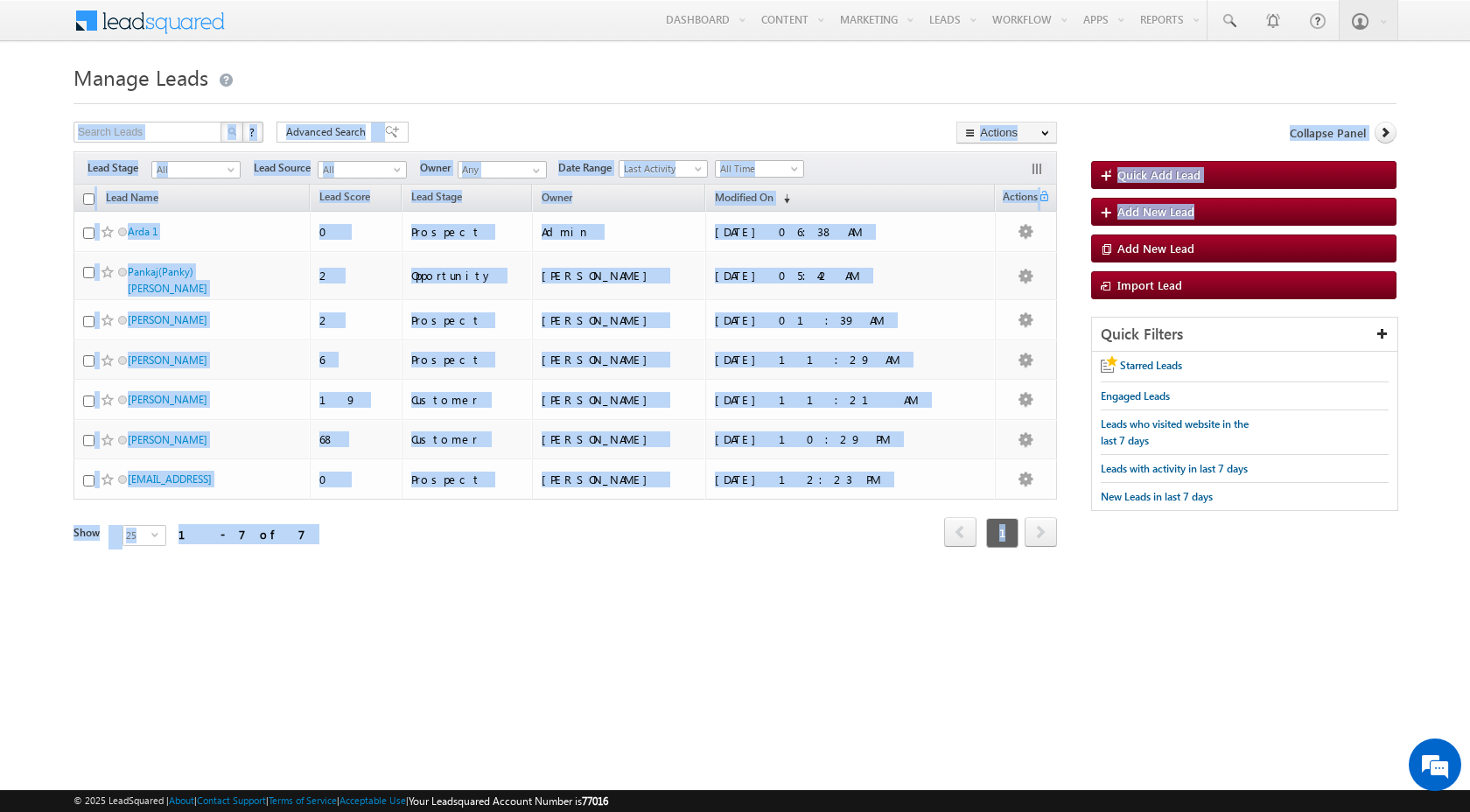
drag, startPoint x: 1207, startPoint y: 207, endPoint x: 1208, endPoint y: 98, distance: 109.0
click at [1208, 98] on form "Manage Leads Quick Add Lead Search Leads X ? 7 results found Advanced Search Ad…" at bounding box center [735, 327] width 1323 height 537
click at [1208, 98] on div at bounding box center [735, 98] width 1323 height 11
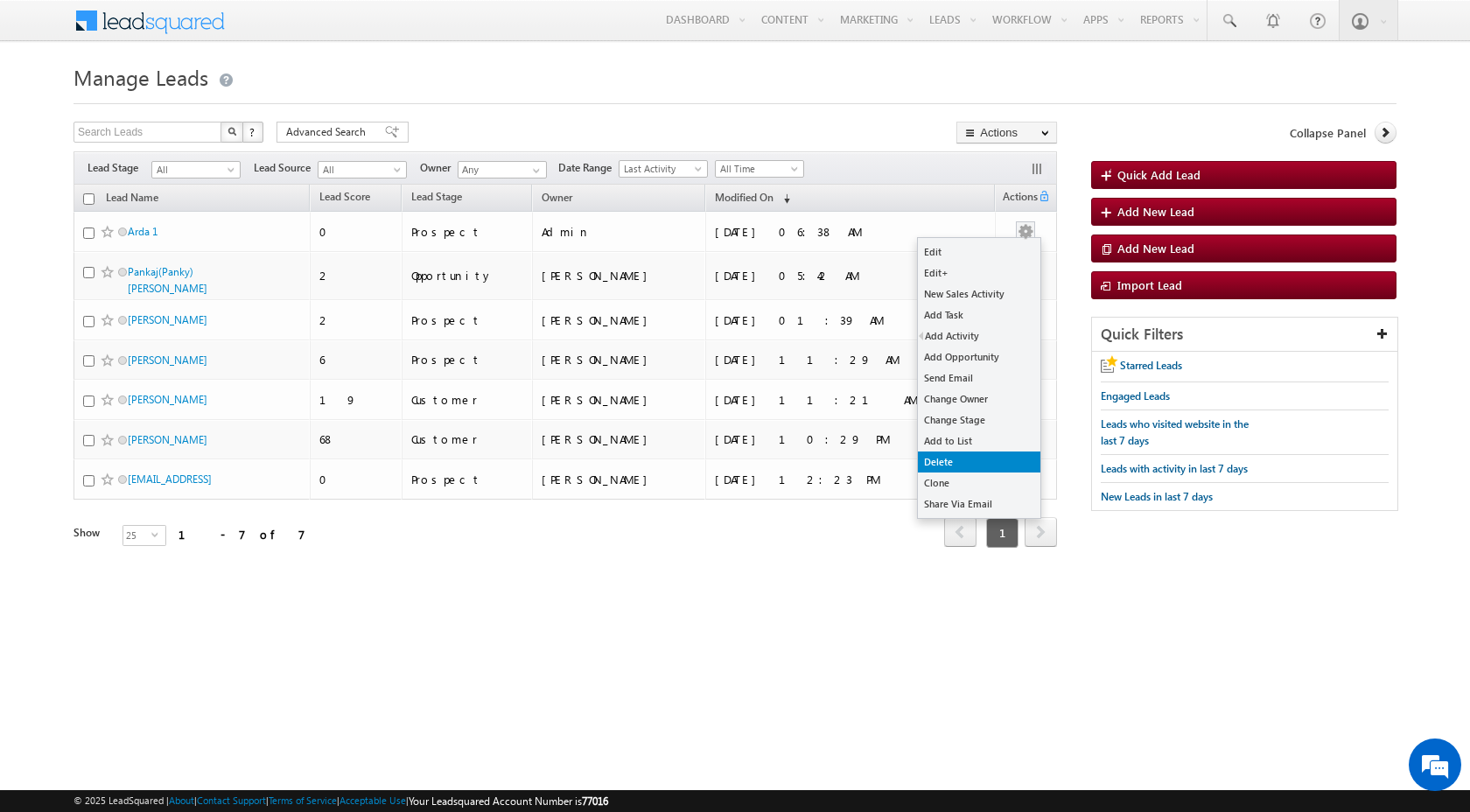
click at [964, 458] on link "Delete" at bounding box center [979, 461] width 123 height 21
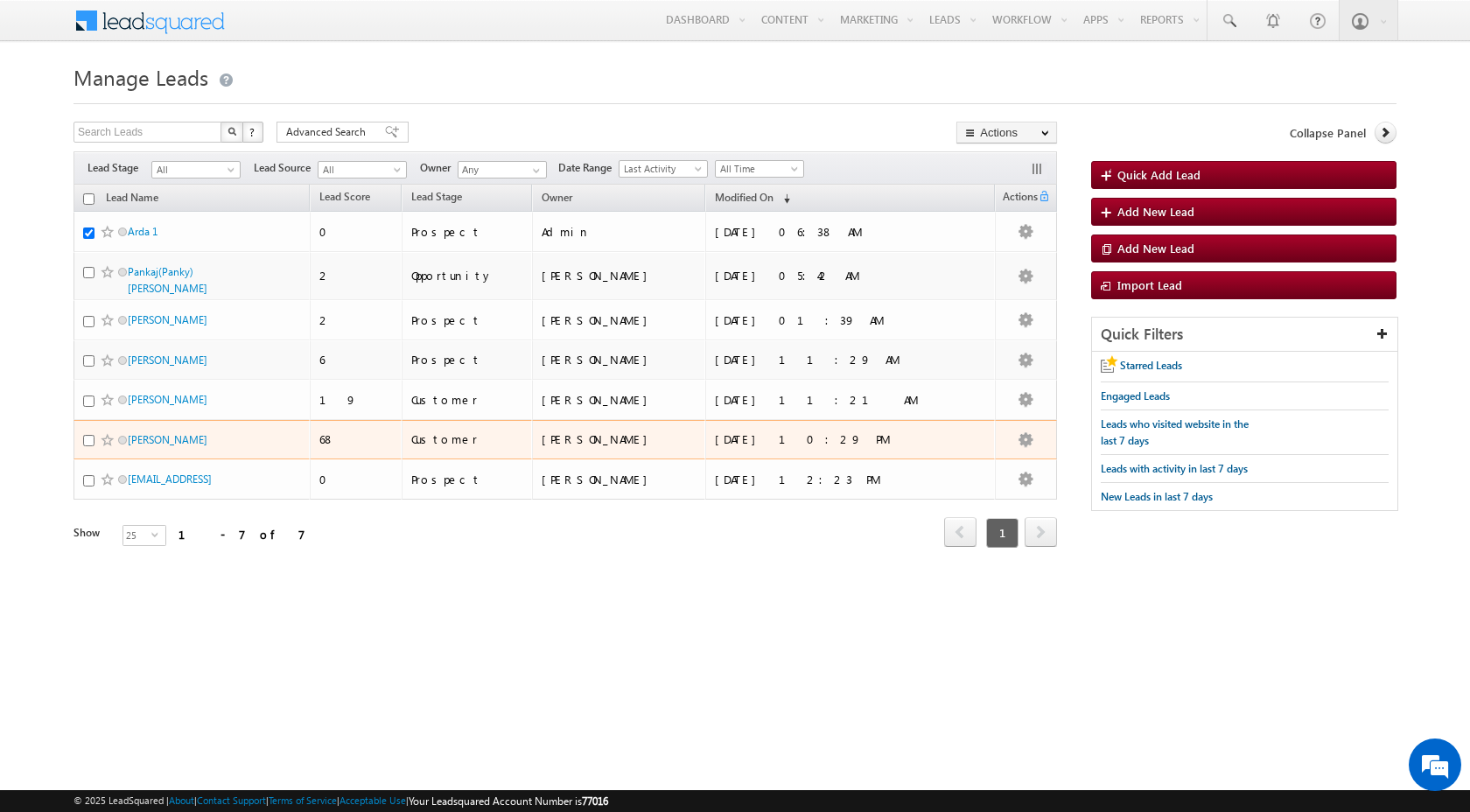
checkbox input "true"
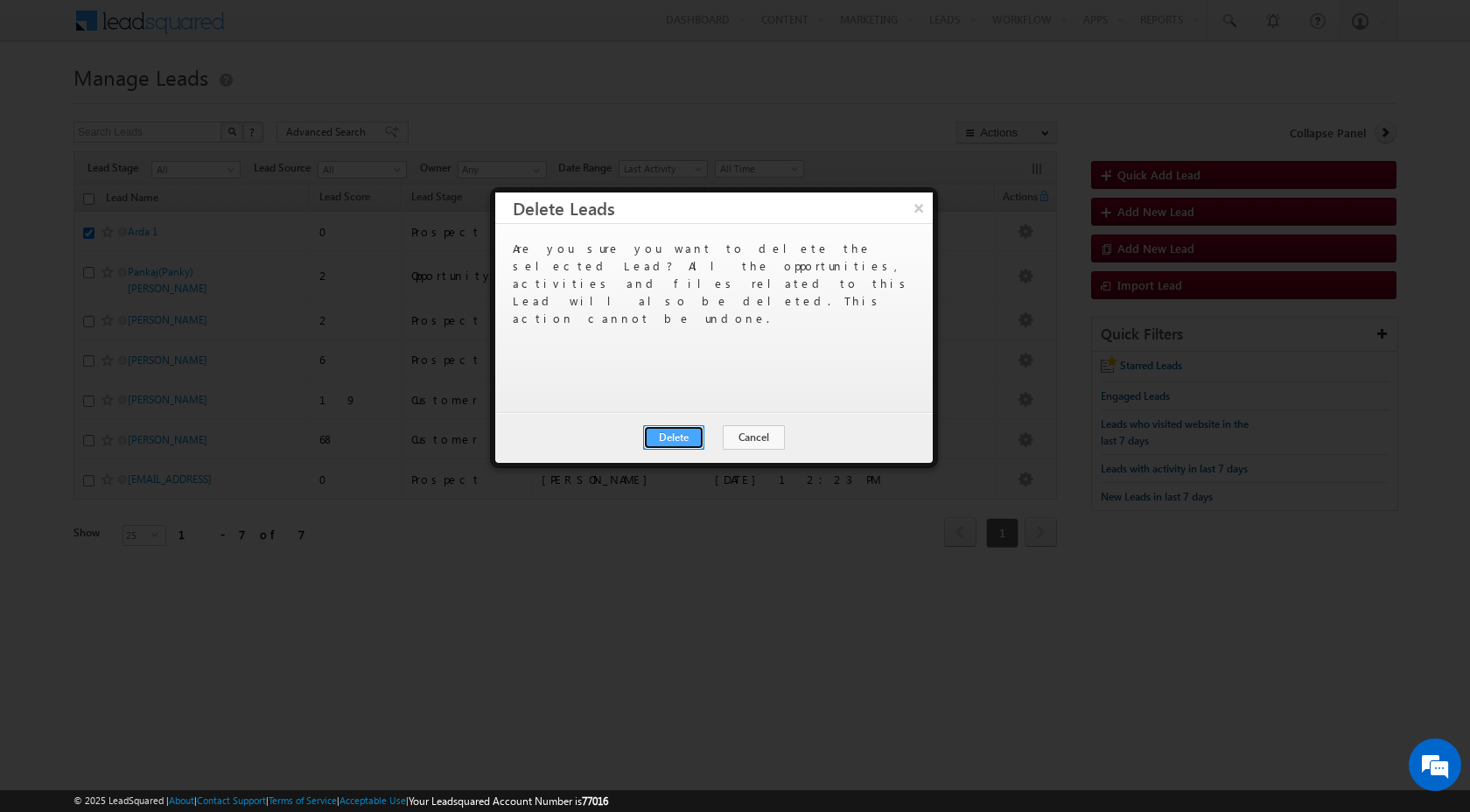
click at [683, 432] on button "Delete" at bounding box center [673, 437] width 61 height 25
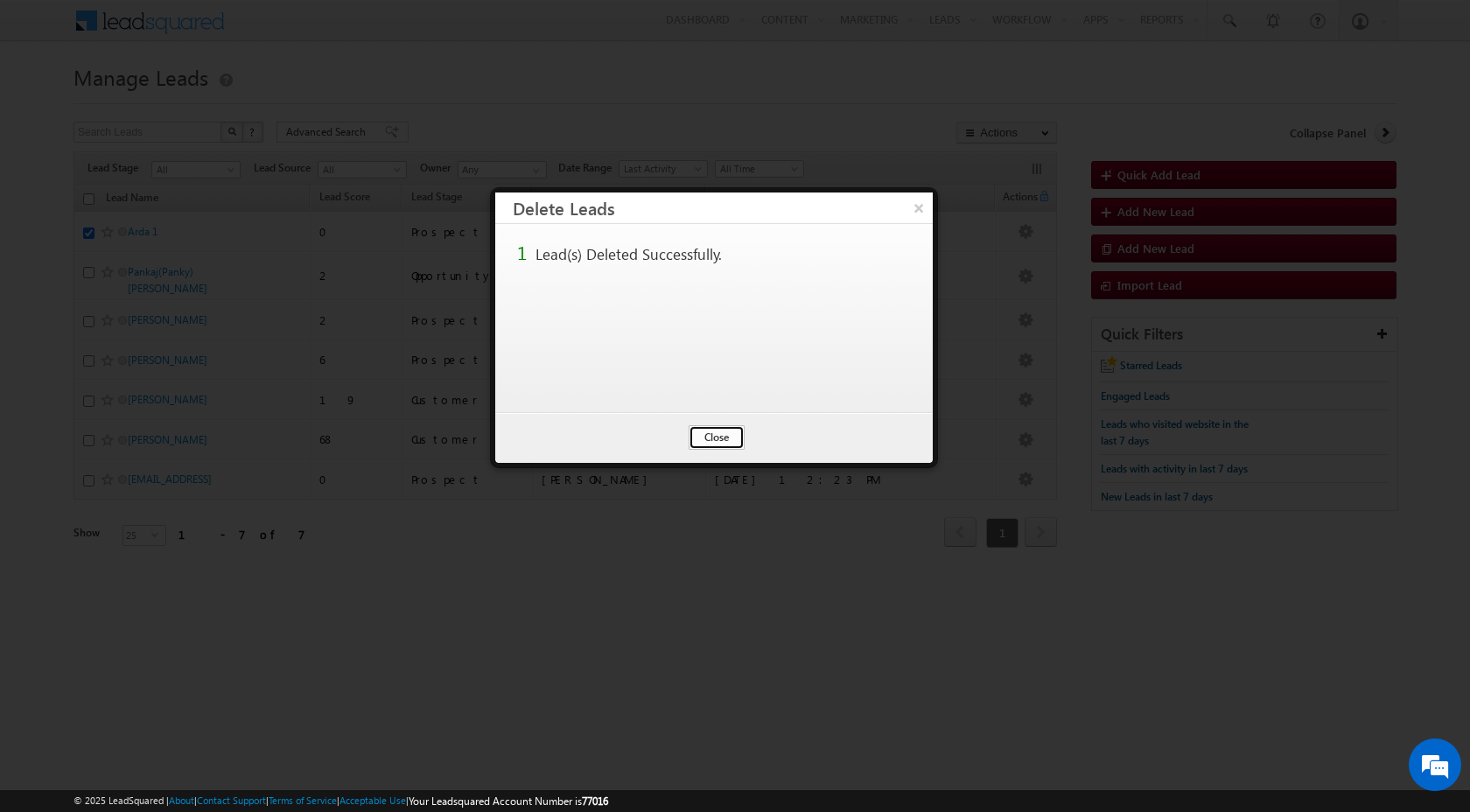
click at [729, 447] on button "Close" at bounding box center [717, 437] width 56 height 25
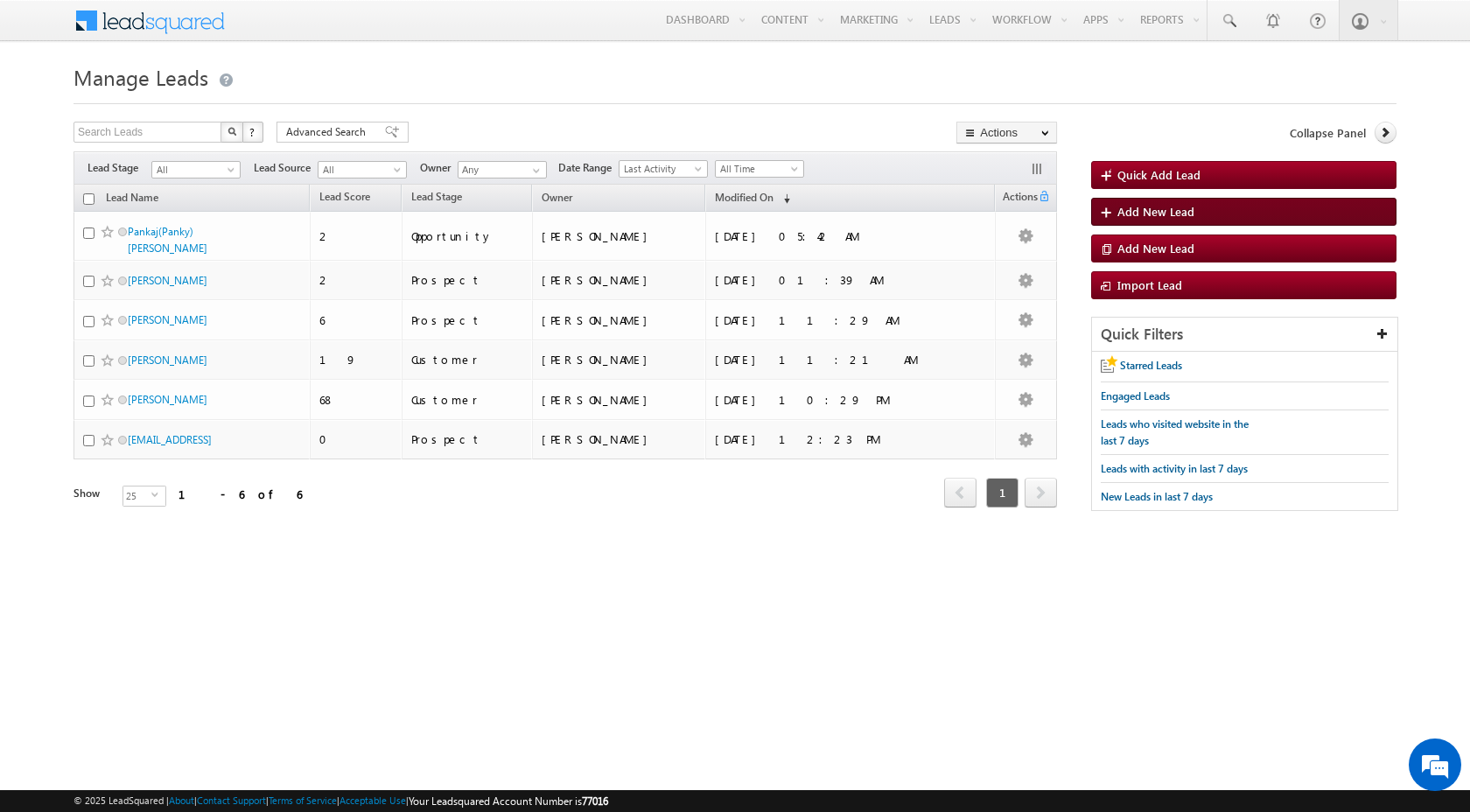
click at [1141, 210] on span "Add New Lead" at bounding box center [1155, 211] width 77 height 15
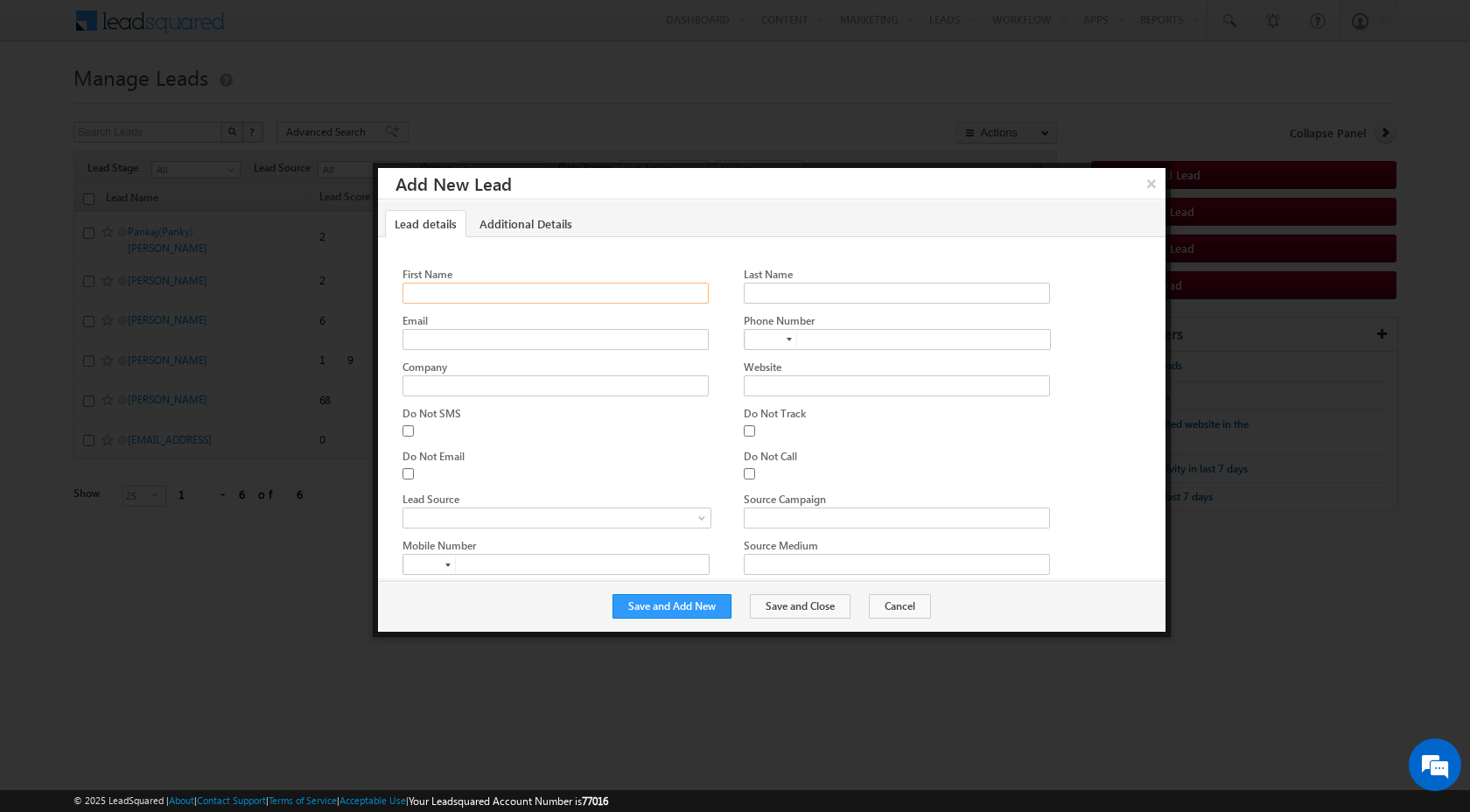
click at [641, 284] on input "First Name" at bounding box center [555, 293] width 306 height 21
type input "Arda"
click at [826, 288] on input "Last Name" at bounding box center [896, 293] width 306 height 21
type input "2"
click at [613, 337] on input "Email" at bounding box center [555, 339] width 306 height 21
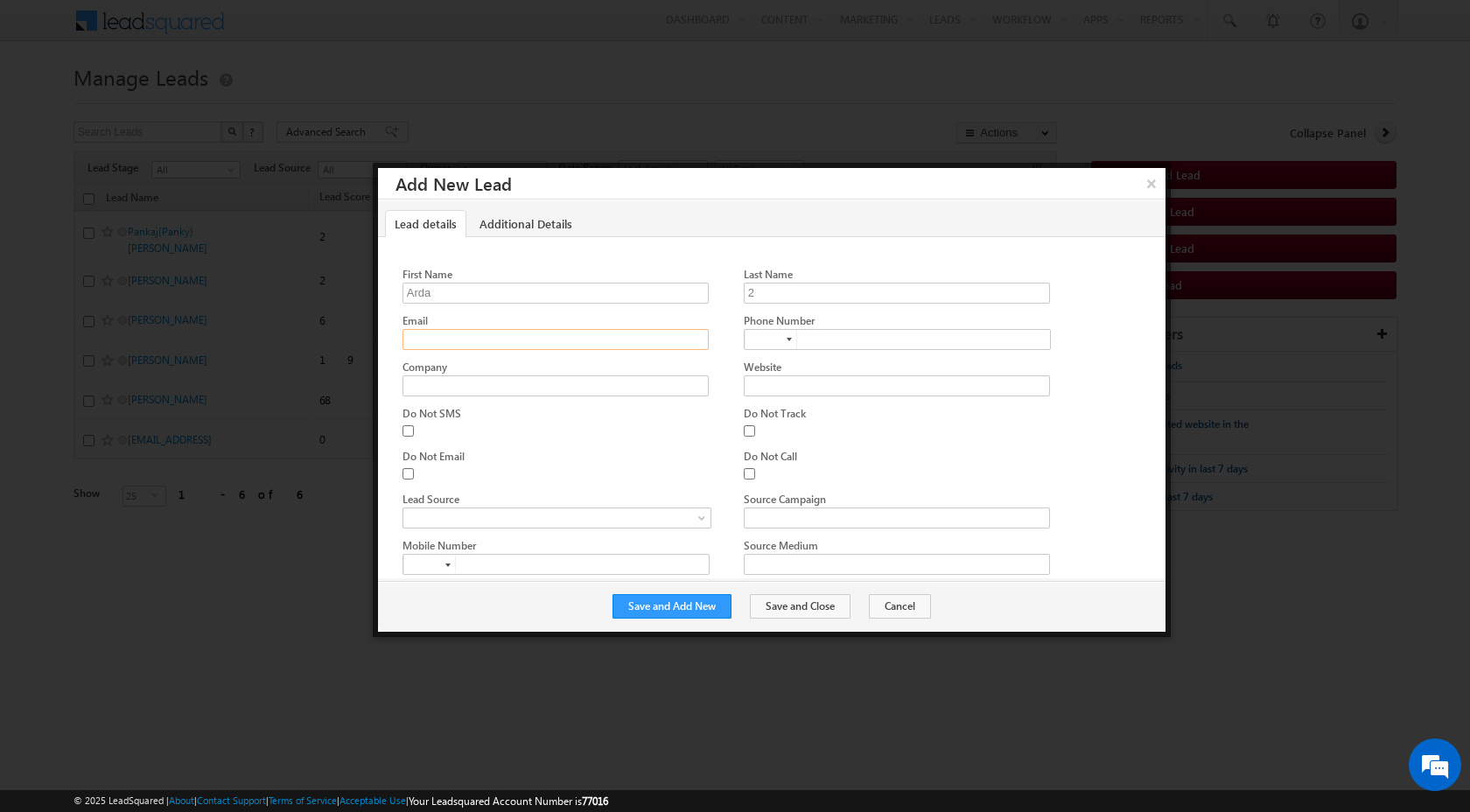
type input "arjun@proshort.ai"
click at [658, 602] on button "Save and Add New" at bounding box center [672, 606] width 119 height 25
click at [1158, 186] on button "×" at bounding box center [1150, 183] width 29 height 31
